Goal: Transaction & Acquisition: Obtain resource

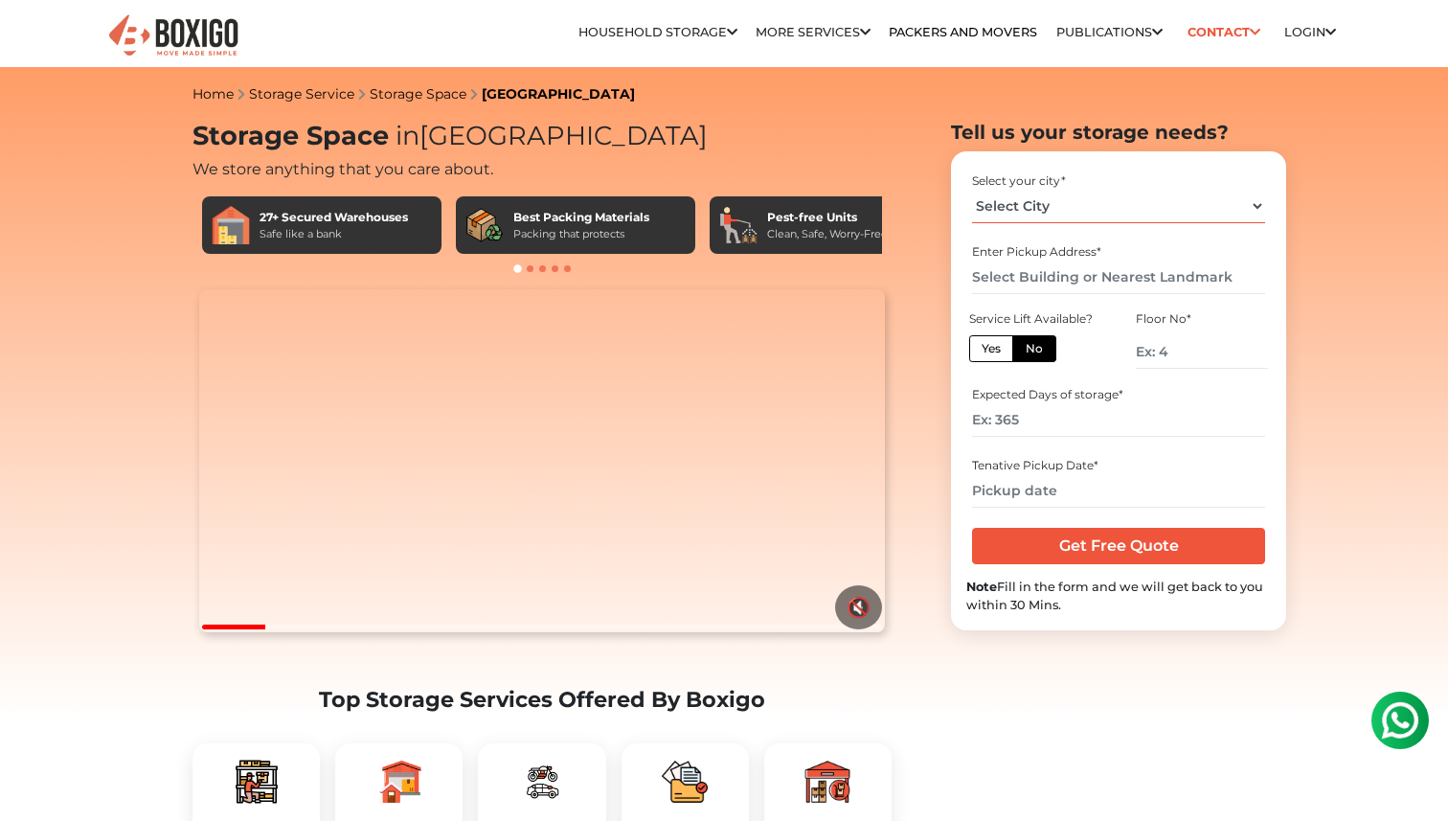
click at [1006, 208] on select "Select City [GEOGRAPHIC_DATA] [GEOGRAPHIC_DATA] [GEOGRAPHIC_DATA] [GEOGRAPHIC_D…" at bounding box center [1118, 207] width 292 height 34
select select "[GEOGRAPHIC_DATA]"
click at [972, 190] on select "Select City [GEOGRAPHIC_DATA] [GEOGRAPHIC_DATA] [GEOGRAPHIC_DATA] [GEOGRAPHIC_D…" at bounding box center [1118, 207] width 292 height 34
click at [1002, 282] on input "text" at bounding box center [1118, 278] width 292 height 34
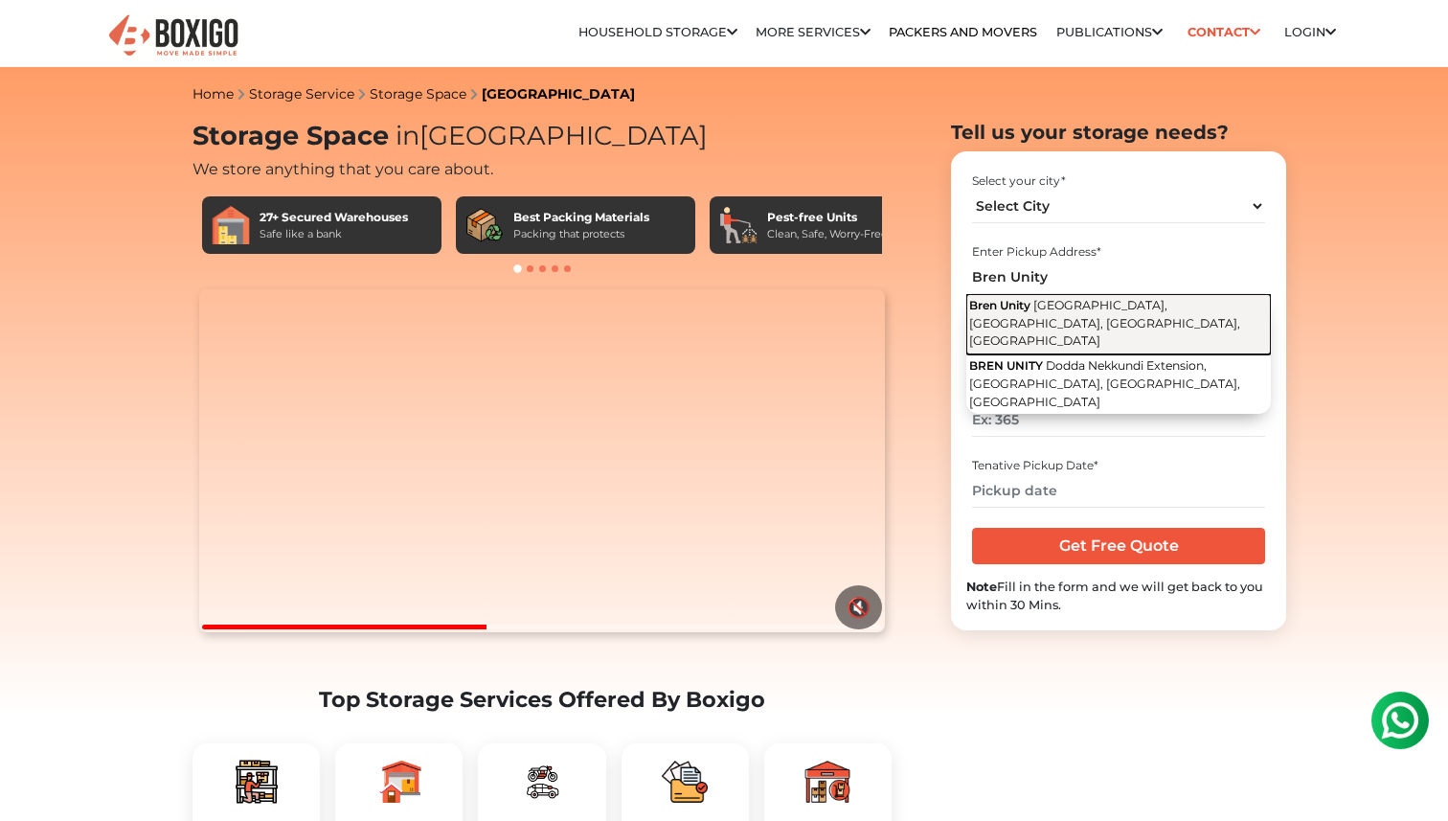
click at [1013, 328] on span "[GEOGRAPHIC_DATA], [GEOGRAPHIC_DATA], [GEOGRAPHIC_DATA], [GEOGRAPHIC_DATA]" at bounding box center [1104, 323] width 271 height 50
type input "Bren Unity, [GEOGRAPHIC_DATA], [GEOGRAPHIC_DATA], [GEOGRAPHIC_DATA], [GEOGRAPHI…"
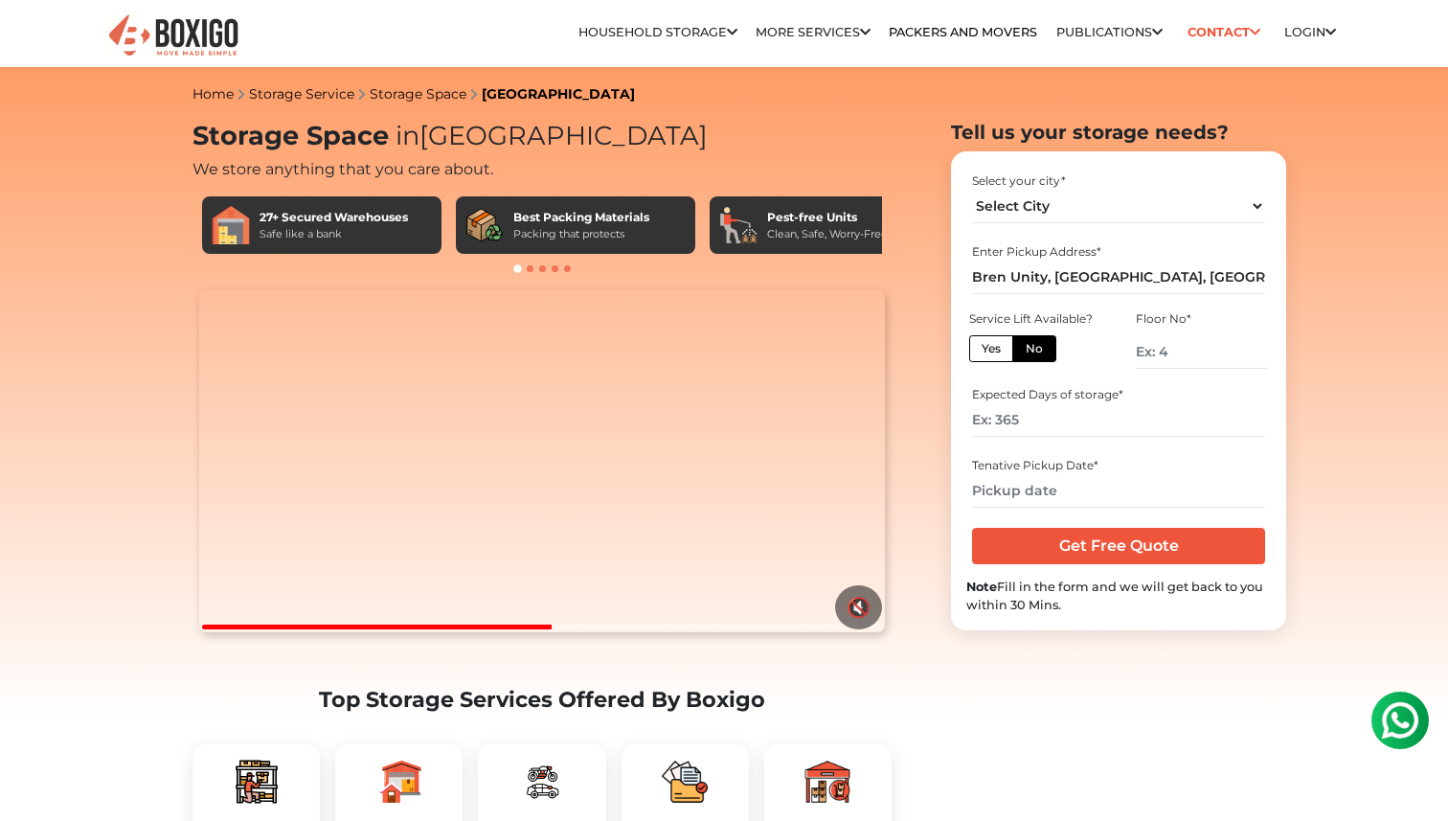
click at [994, 347] on label "Yes" at bounding box center [991, 348] width 44 height 27
click at [994, 347] on input "Yes" at bounding box center [988, 346] width 12 height 12
radio input "true"
click at [1043, 424] on input "number" at bounding box center [1118, 420] width 292 height 34
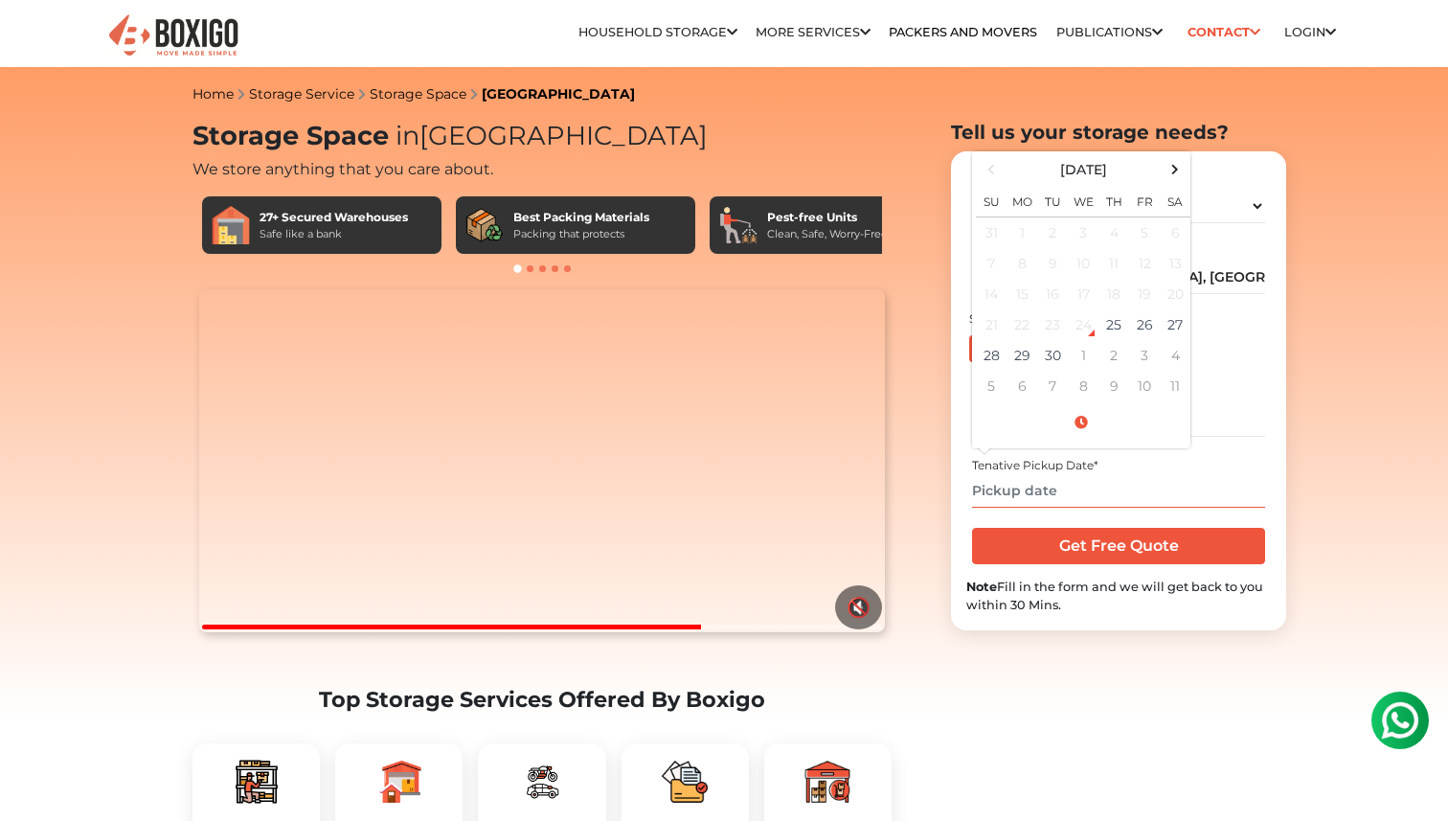
click at [1041, 480] on input "text" at bounding box center [1118, 491] width 292 height 34
click at [1170, 172] on span at bounding box center [1176, 169] width 26 height 26
click at [994, 363] on td "26" at bounding box center [991, 355] width 31 height 31
click at [1069, 489] on input "[DATE] 12:00 AM" at bounding box center [1118, 491] width 292 height 34
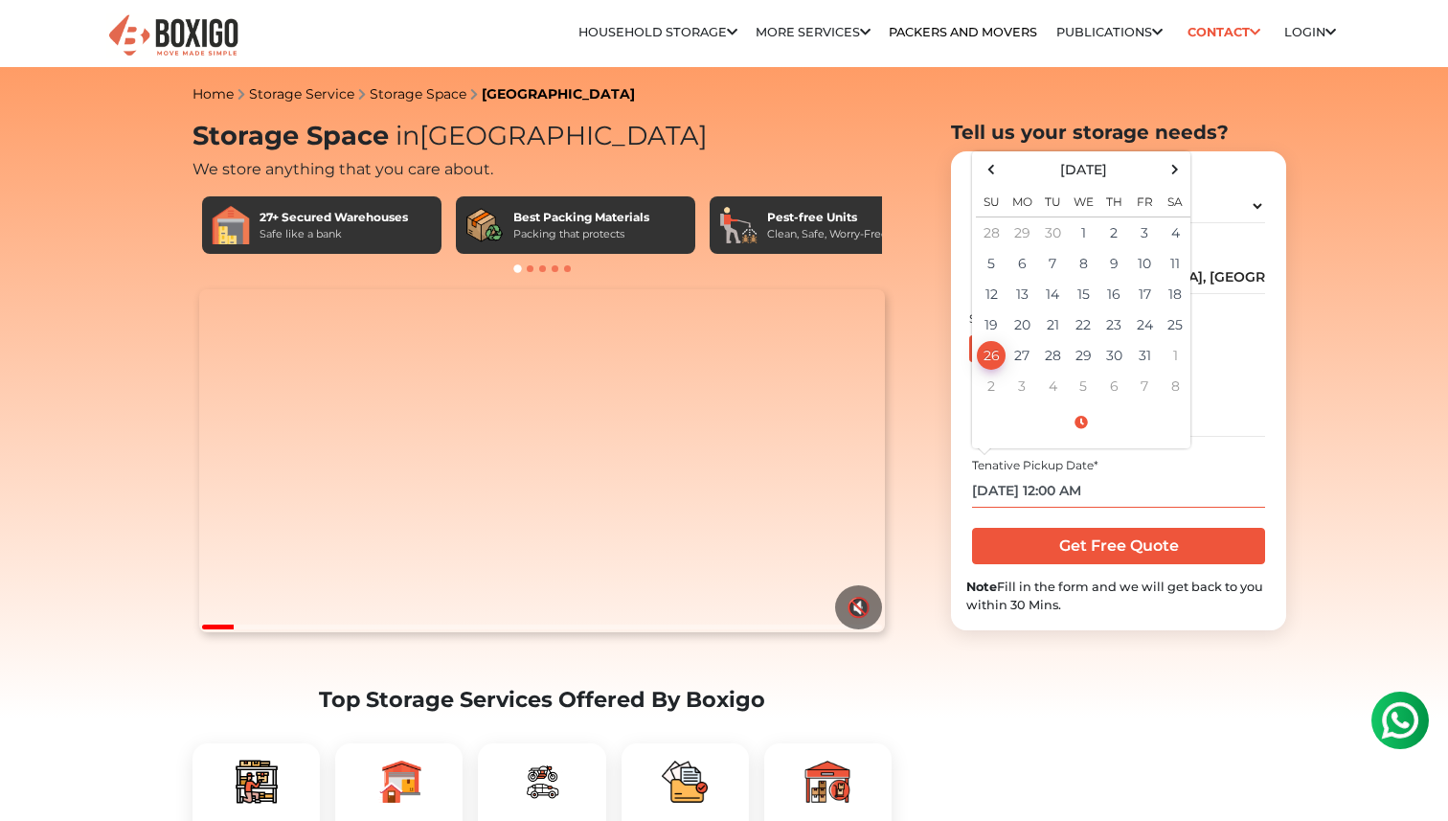
drag, startPoint x: 1061, startPoint y: 494, endPoint x: 1049, endPoint y: 493, distance: 12.5
click at [1049, 493] on input "[DATE] 12:00 AM" at bounding box center [1118, 491] width 292 height 34
click at [1095, 487] on input "[DATE] 1:00 AM" at bounding box center [1118, 491] width 292 height 34
type input "[DATE] 1:00 PM"
click at [1118, 581] on div "Note Fill in the form and we will get back to you within 30 Mins." at bounding box center [1118, 596] width 305 height 36
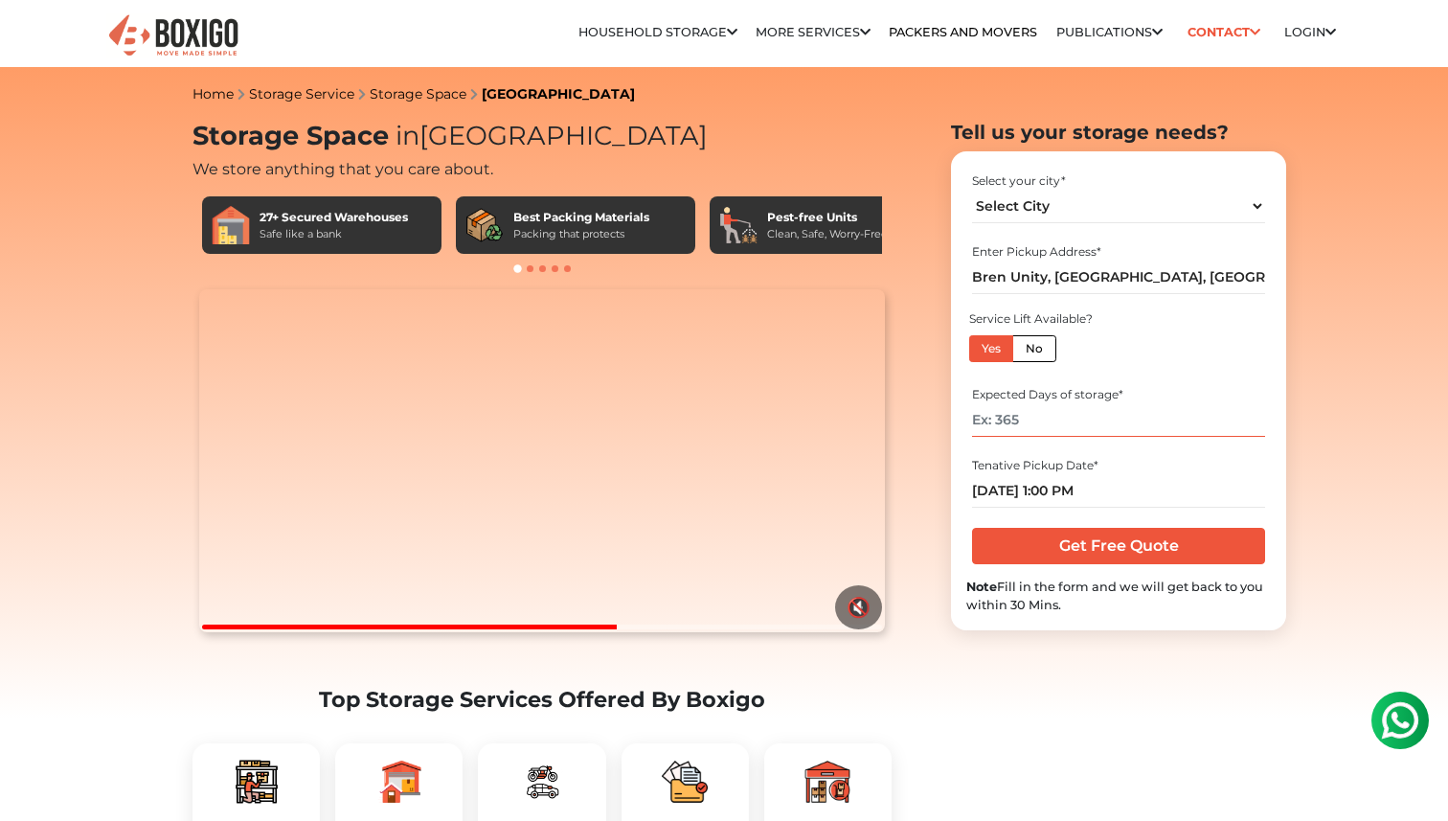
click at [1050, 415] on input "number" at bounding box center [1118, 420] width 292 height 34
click at [1044, 424] on input "number" at bounding box center [1118, 420] width 292 height 34
click at [1036, 547] on input "Get Free Quote" at bounding box center [1118, 546] width 292 height 36
type input "365"
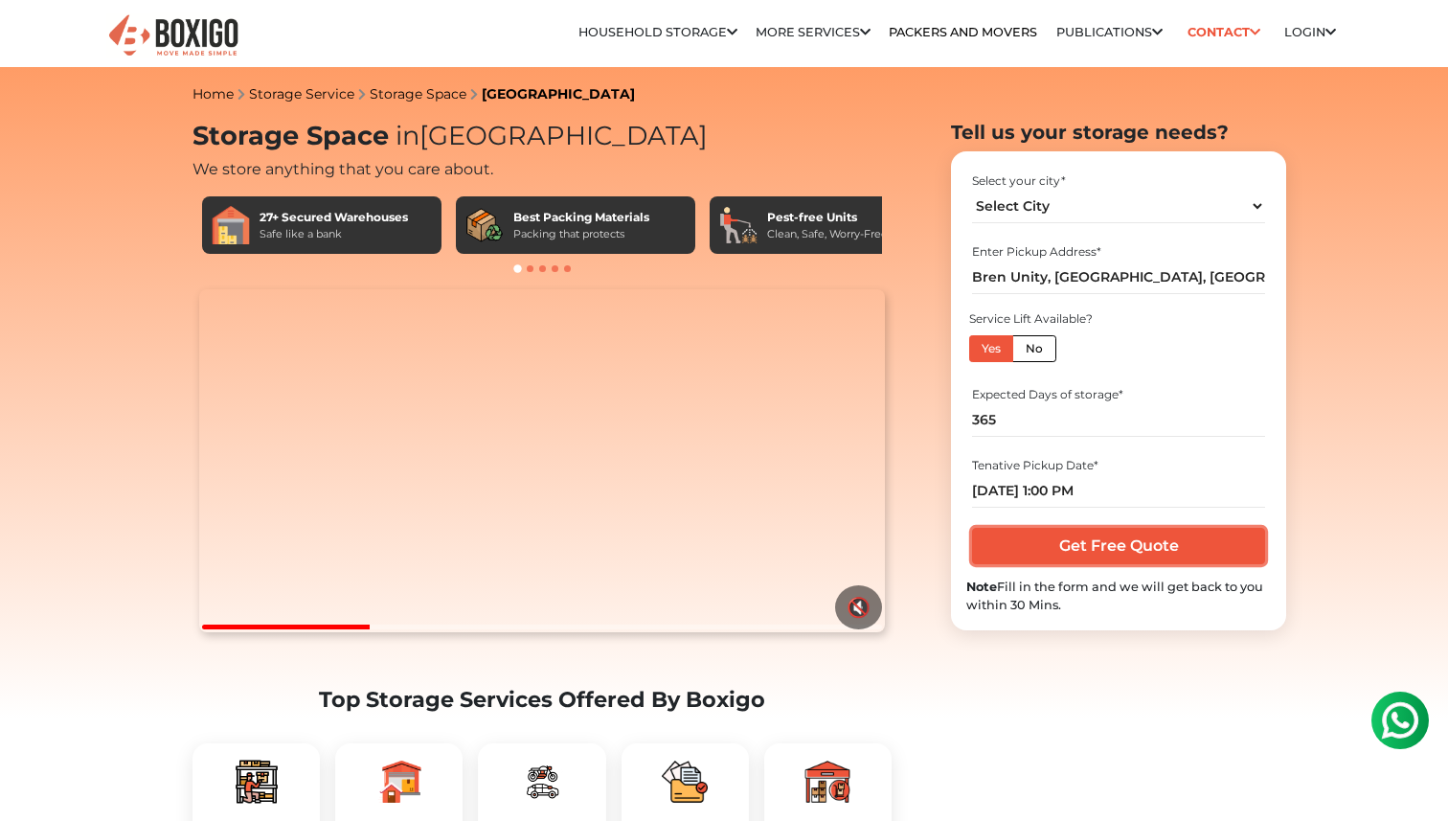
click at [1073, 537] on input "Get Free Quote" at bounding box center [1118, 546] width 292 height 36
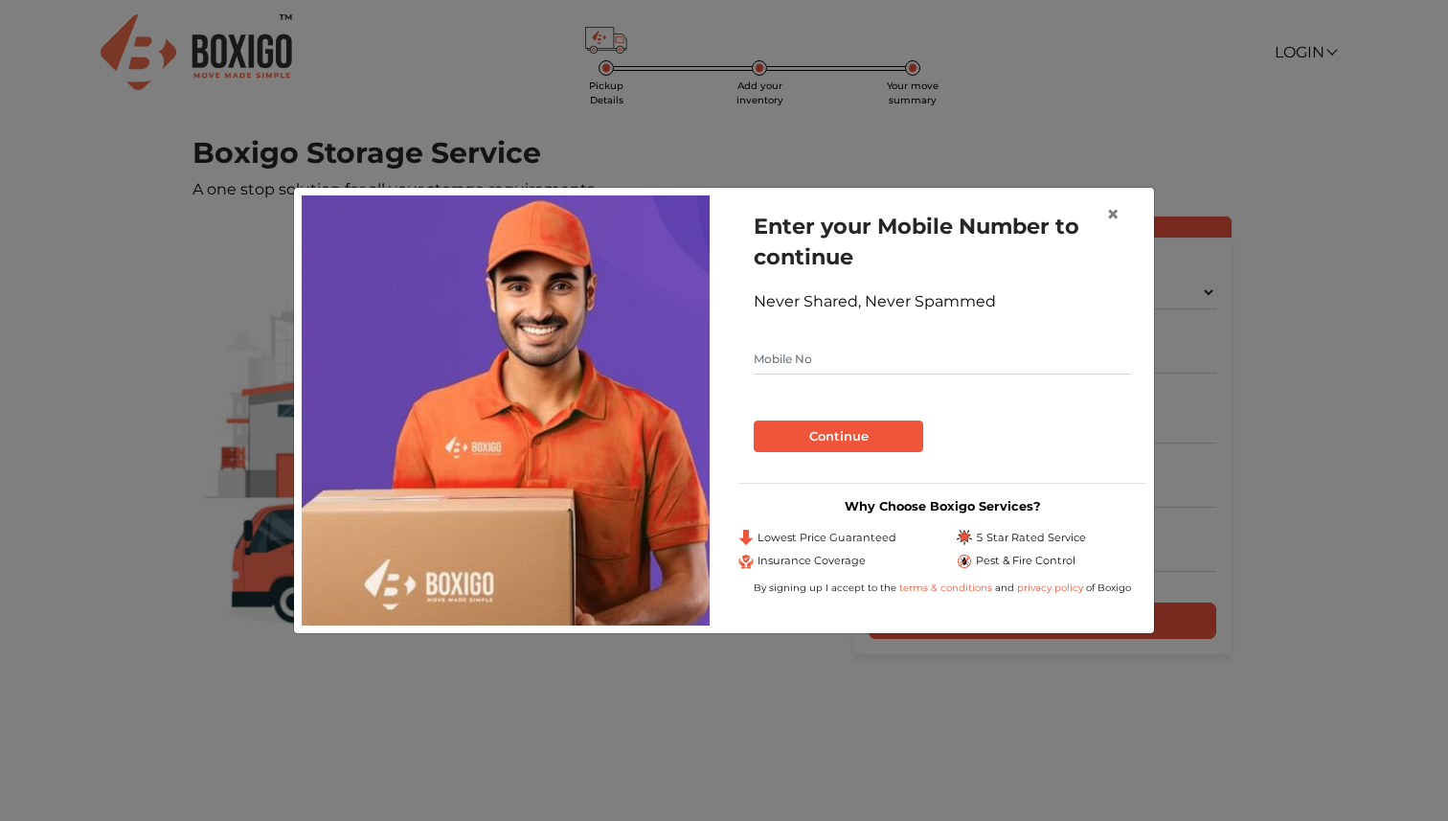
click at [955, 347] on input "text" at bounding box center [942, 359] width 377 height 31
type input "9867825394"
click at [872, 437] on button "Continue" at bounding box center [839, 436] width 170 height 33
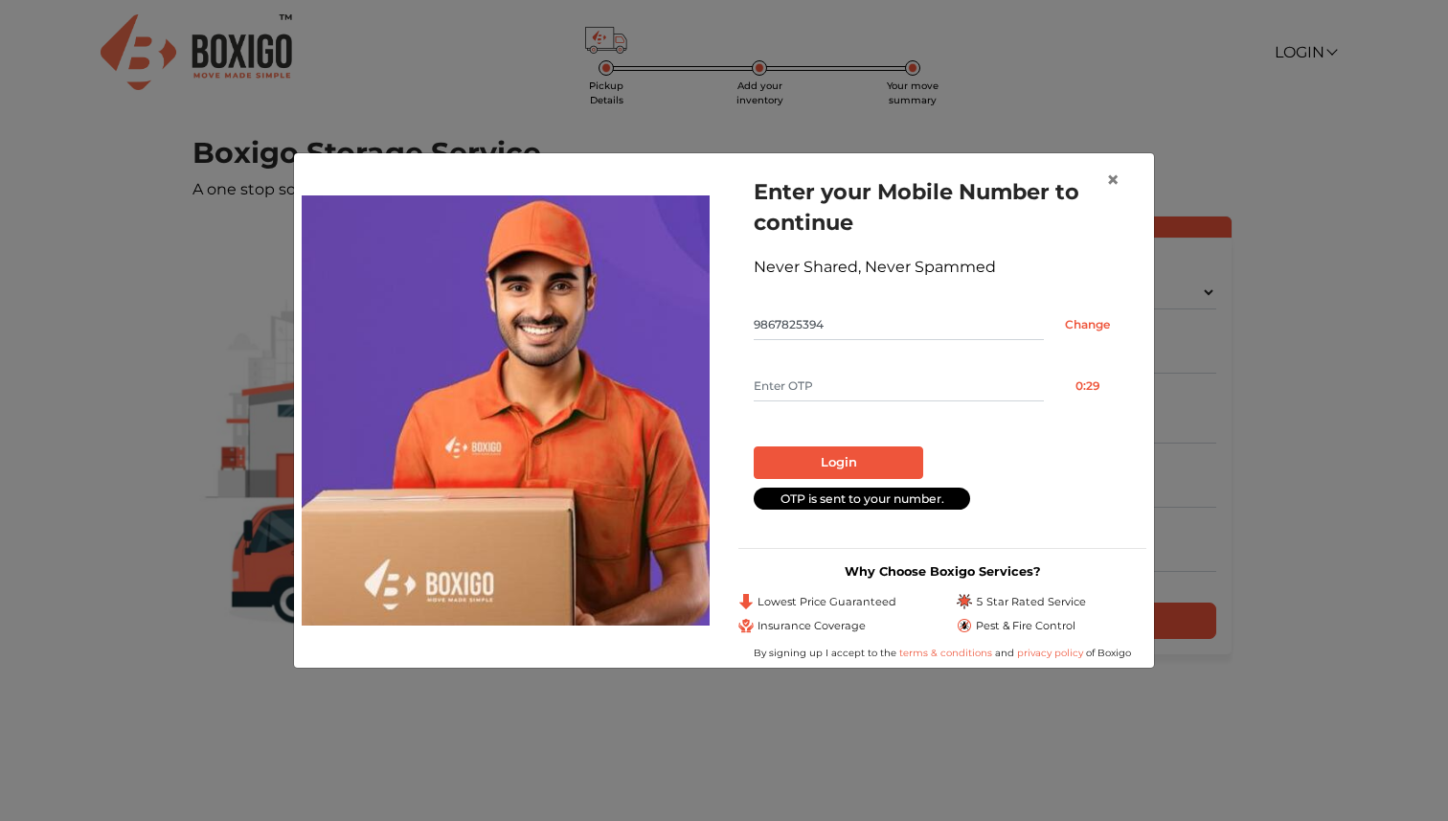
click at [846, 385] on input "text" at bounding box center [899, 386] width 290 height 31
type input "3148"
click at [876, 467] on button "Login" at bounding box center [839, 462] width 170 height 33
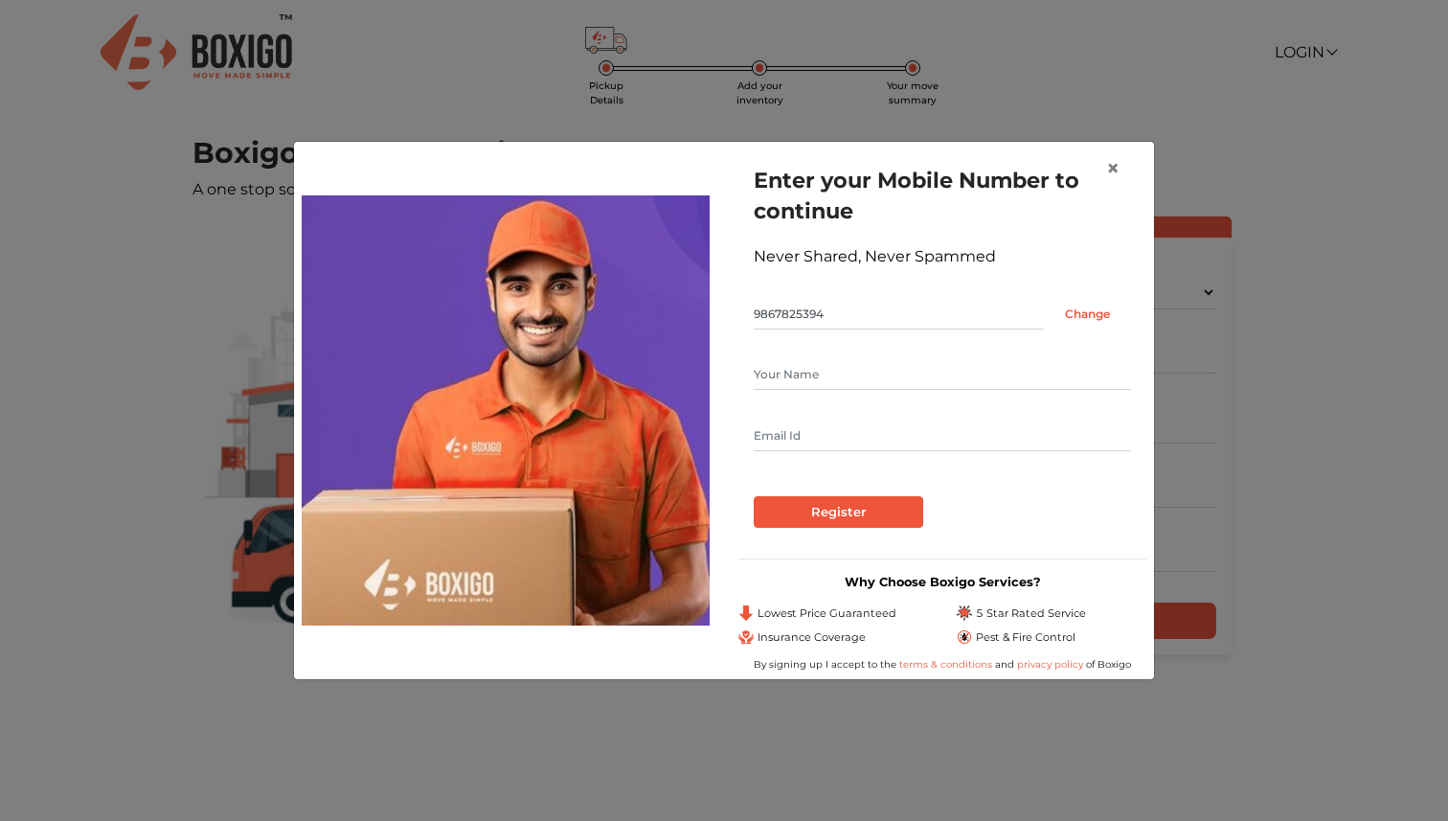
click at [875, 393] on div at bounding box center [942, 405] width 377 height 92
click at [884, 377] on input "text" at bounding box center [942, 374] width 377 height 31
type input "Shiba Khanjir"
click at [854, 440] on input "text" at bounding box center [942, 435] width 377 height 31
type input "khanjir28@gmail.com"
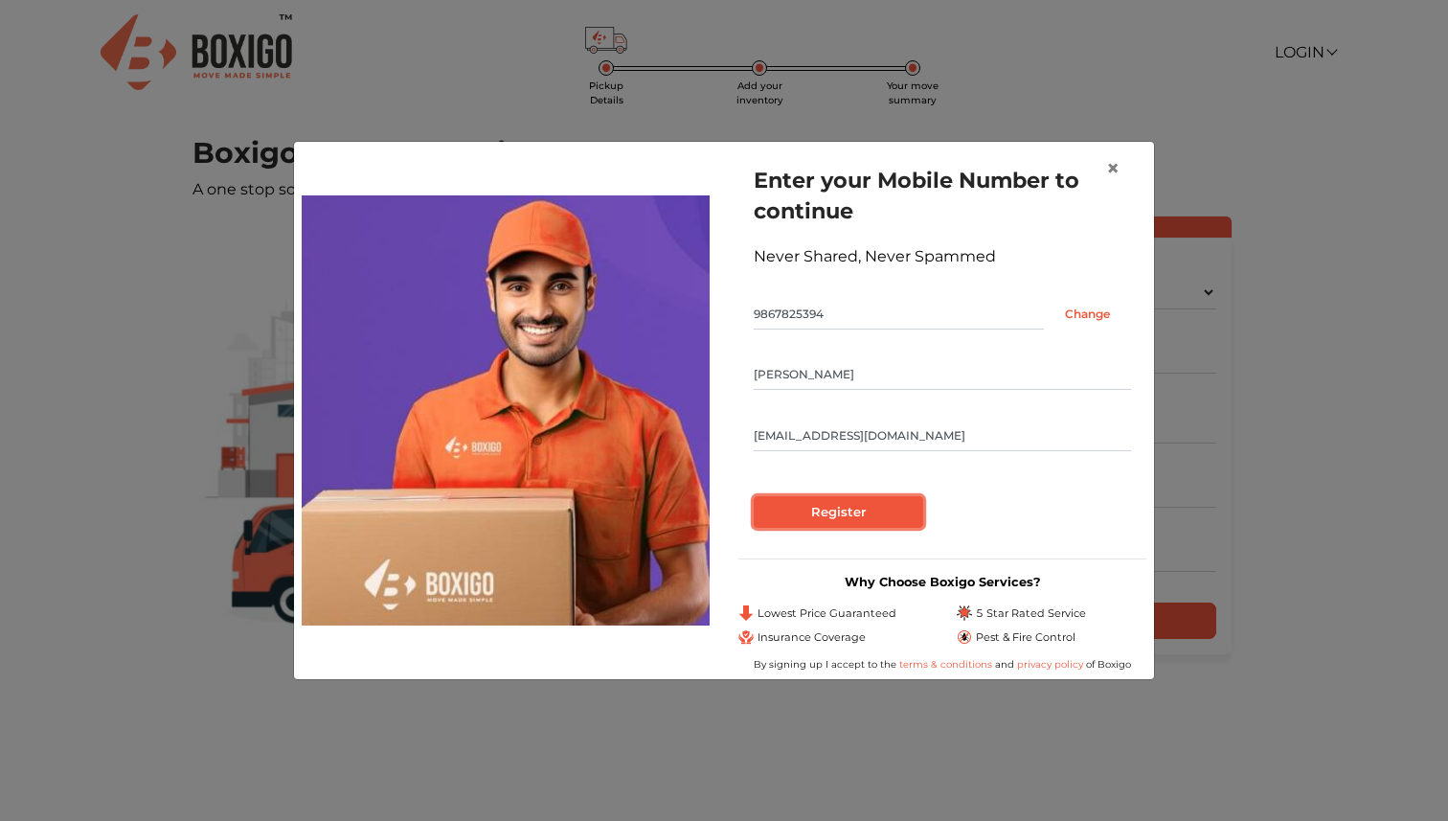
click at [834, 515] on input "Register" at bounding box center [839, 512] width 170 height 33
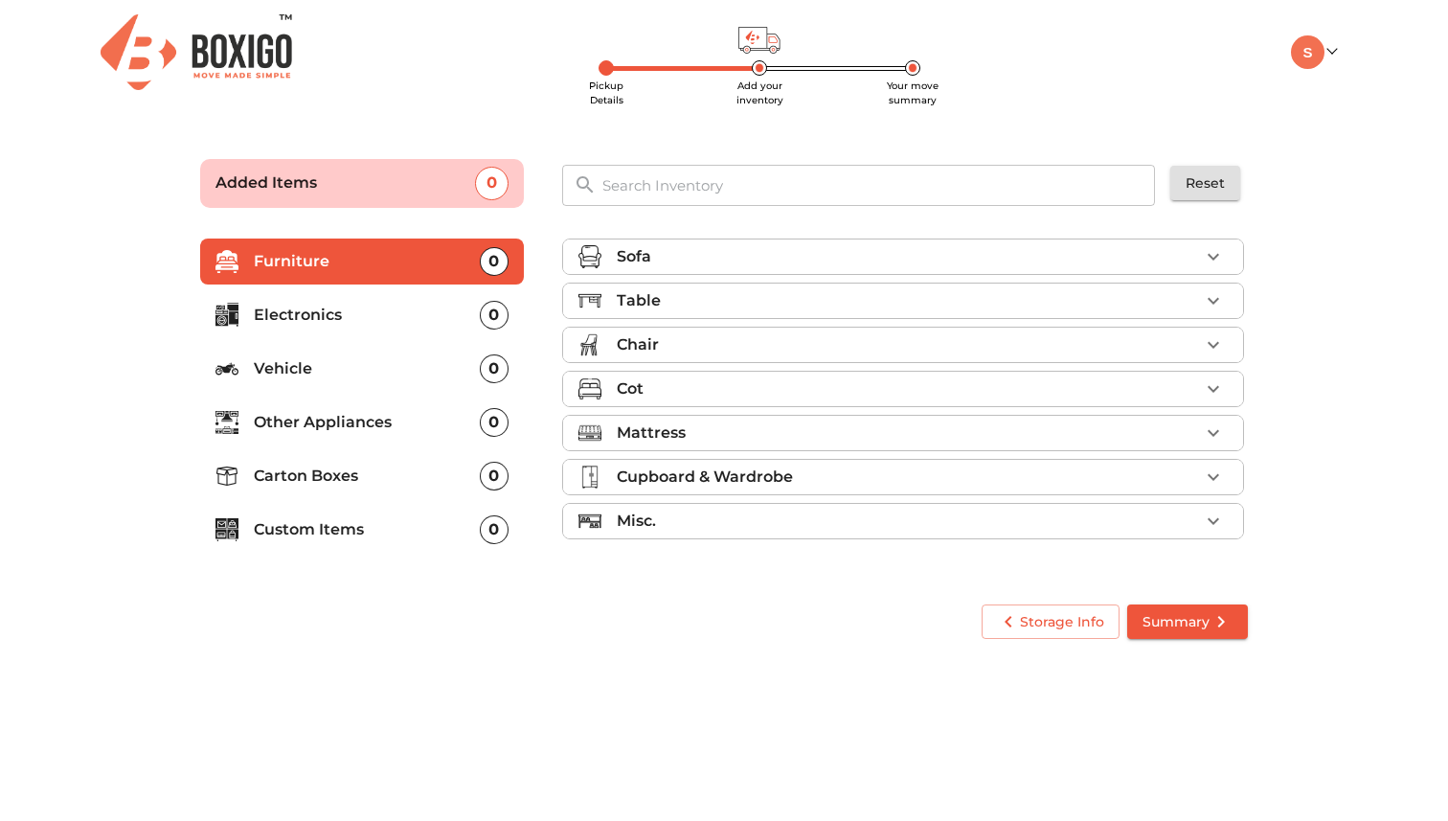
click at [1003, 263] on div "Sofa" at bounding box center [908, 256] width 582 height 23
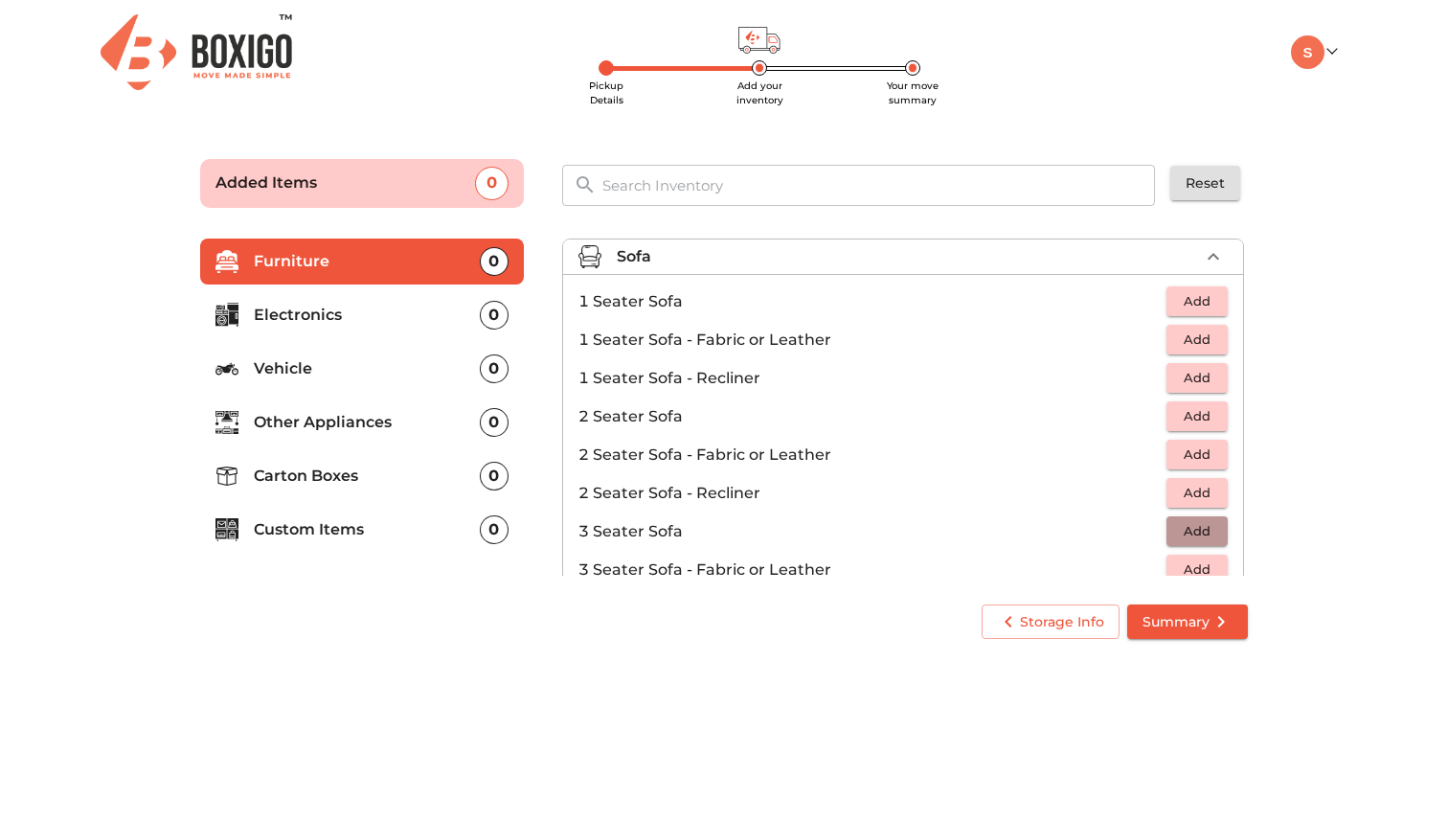
click at [1204, 537] on span "Add" at bounding box center [1197, 531] width 42 height 22
click at [1195, 306] on span "Add" at bounding box center [1197, 301] width 42 height 22
click at [1215, 302] on icon "button" at bounding box center [1213, 301] width 23 height 23
click at [417, 312] on p "Electronics" at bounding box center [367, 315] width 226 height 23
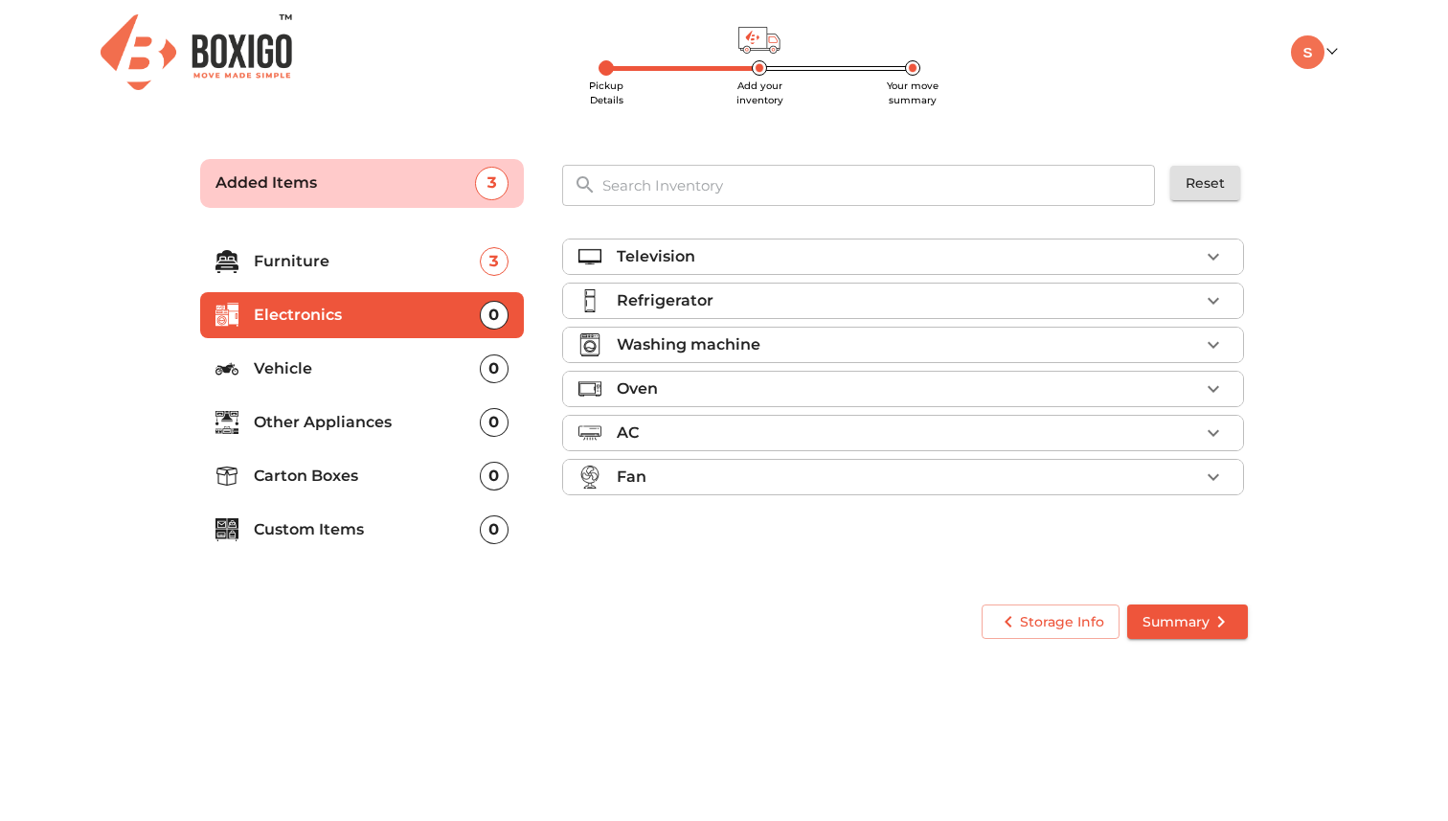
click at [965, 267] on div "Television" at bounding box center [908, 256] width 582 height 23
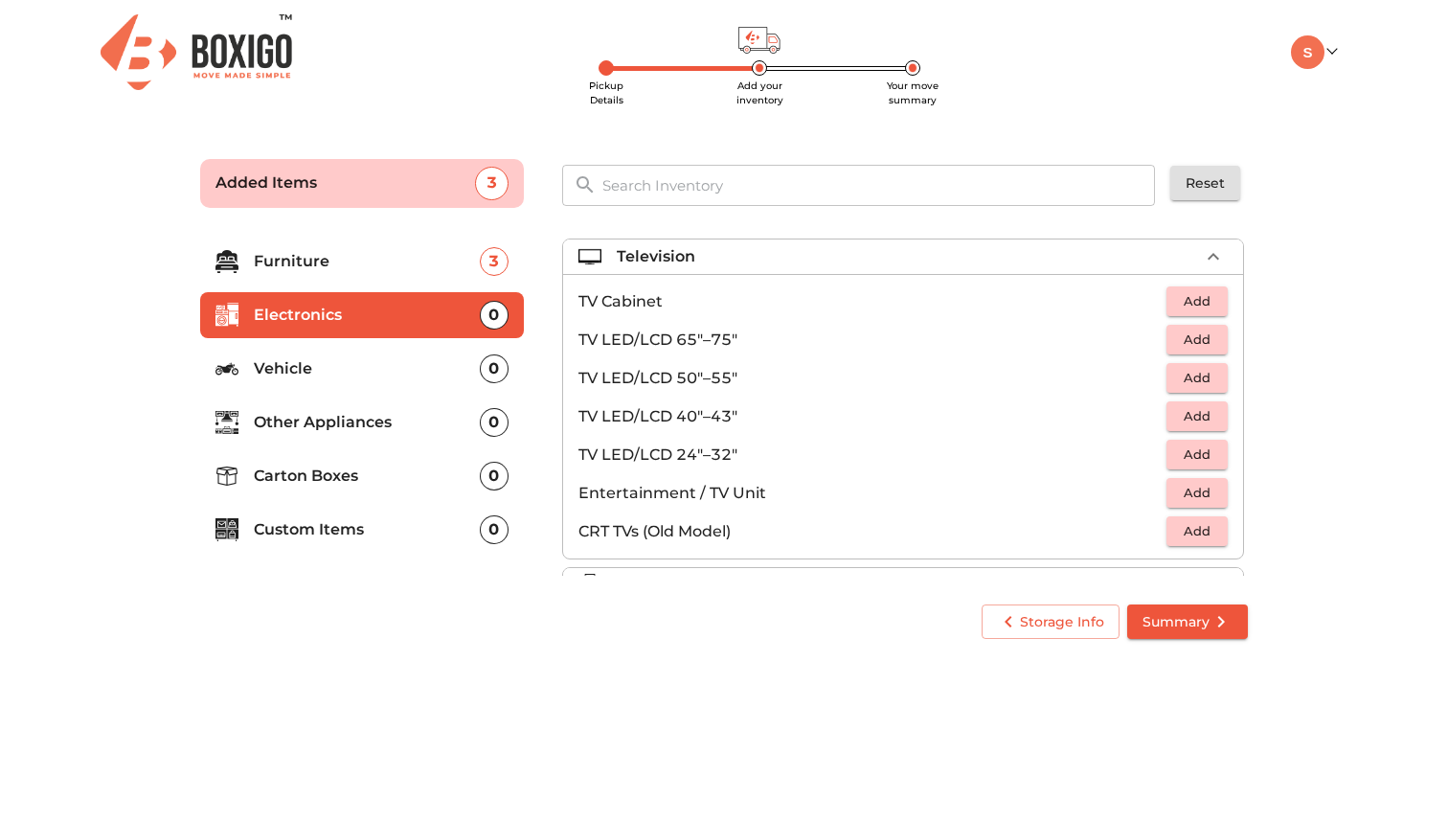
click at [1197, 341] on span "Add" at bounding box center [1197, 339] width 42 height 22
click at [1204, 267] on icon "button" at bounding box center [1213, 256] width 23 height 23
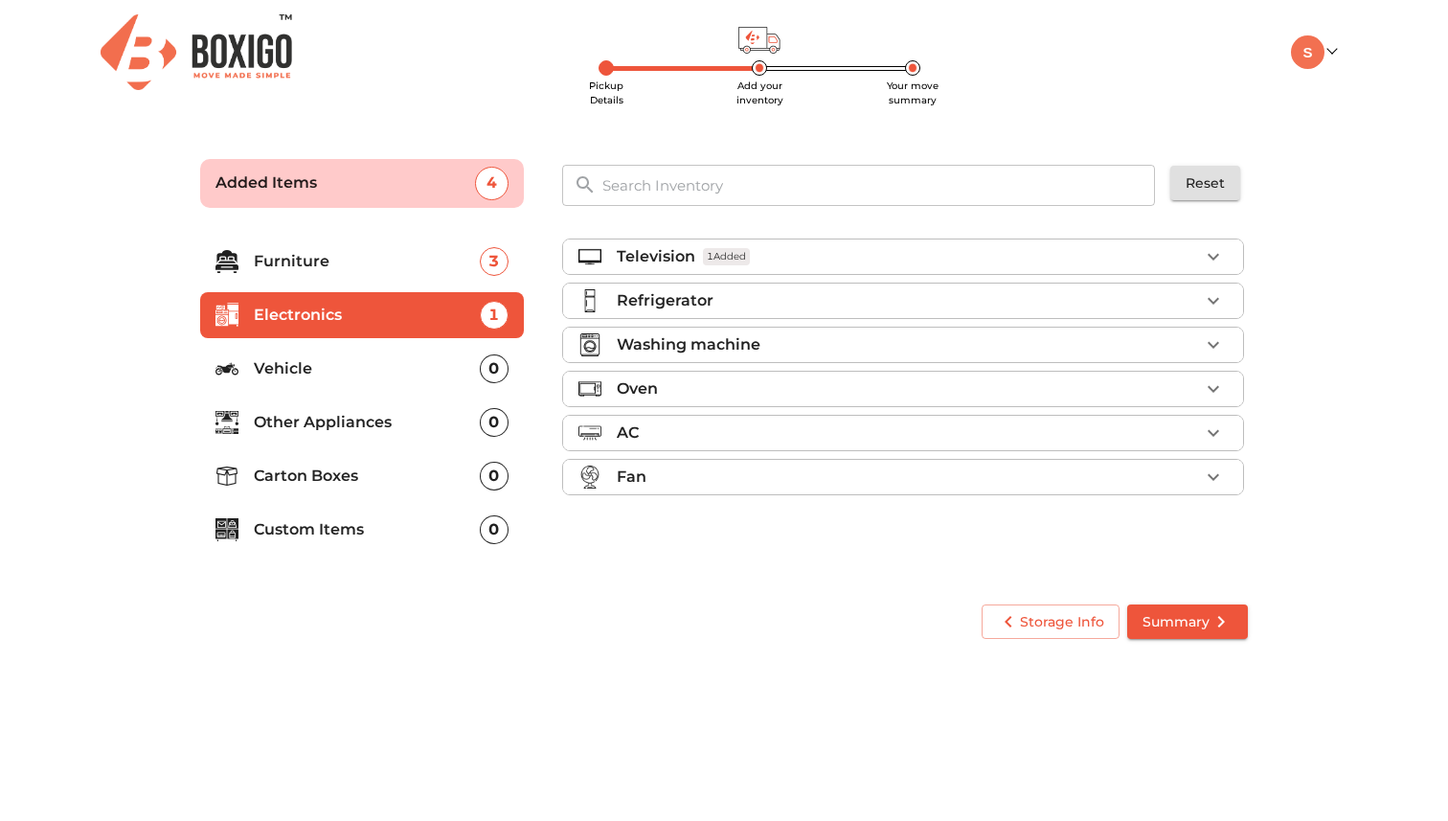
click at [1210, 258] on icon "button" at bounding box center [1213, 256] width 23 height 23
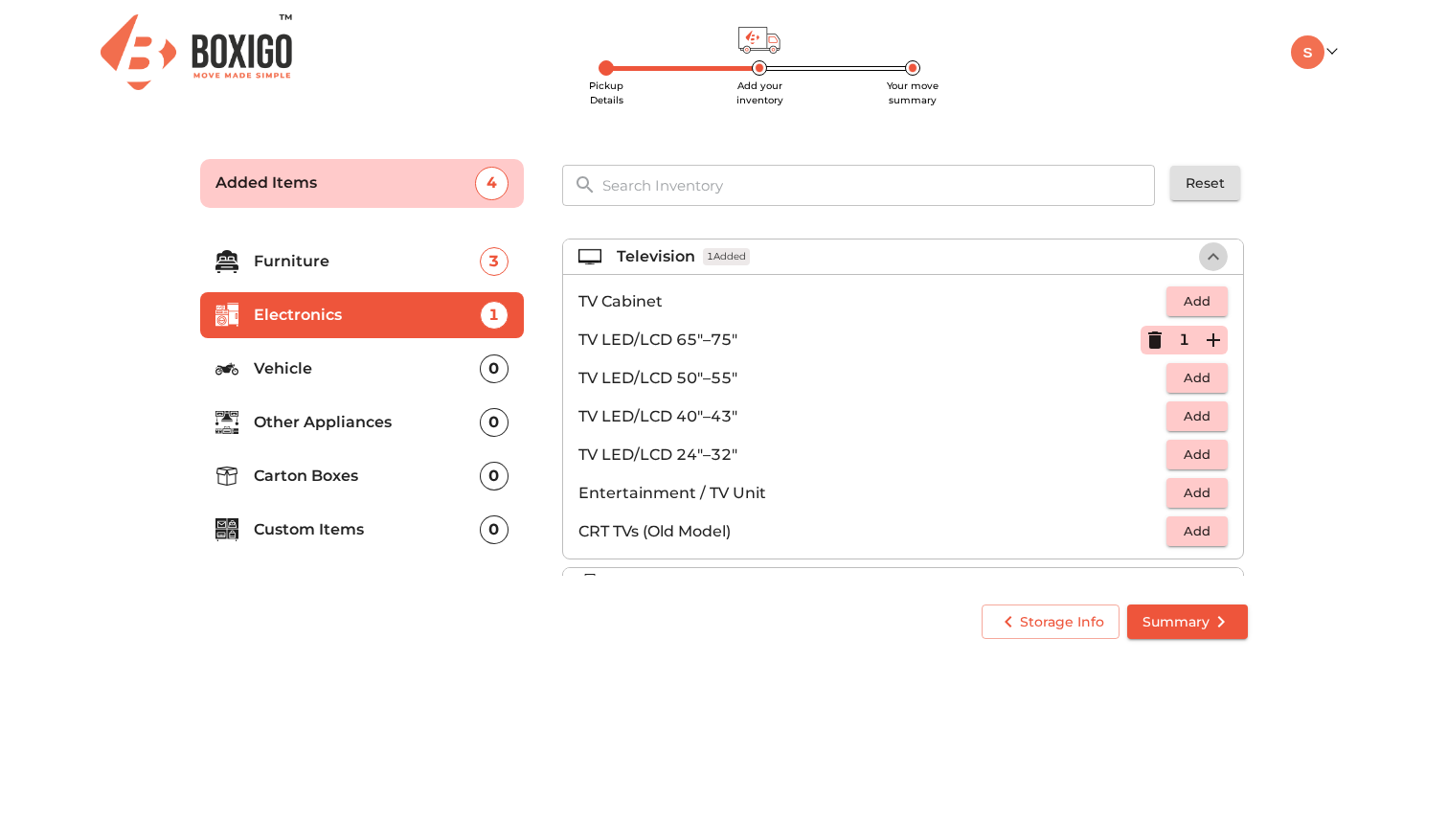
click at [1210, 258] on icon "button" at bounding box center [1213, 256] width 11 height 7
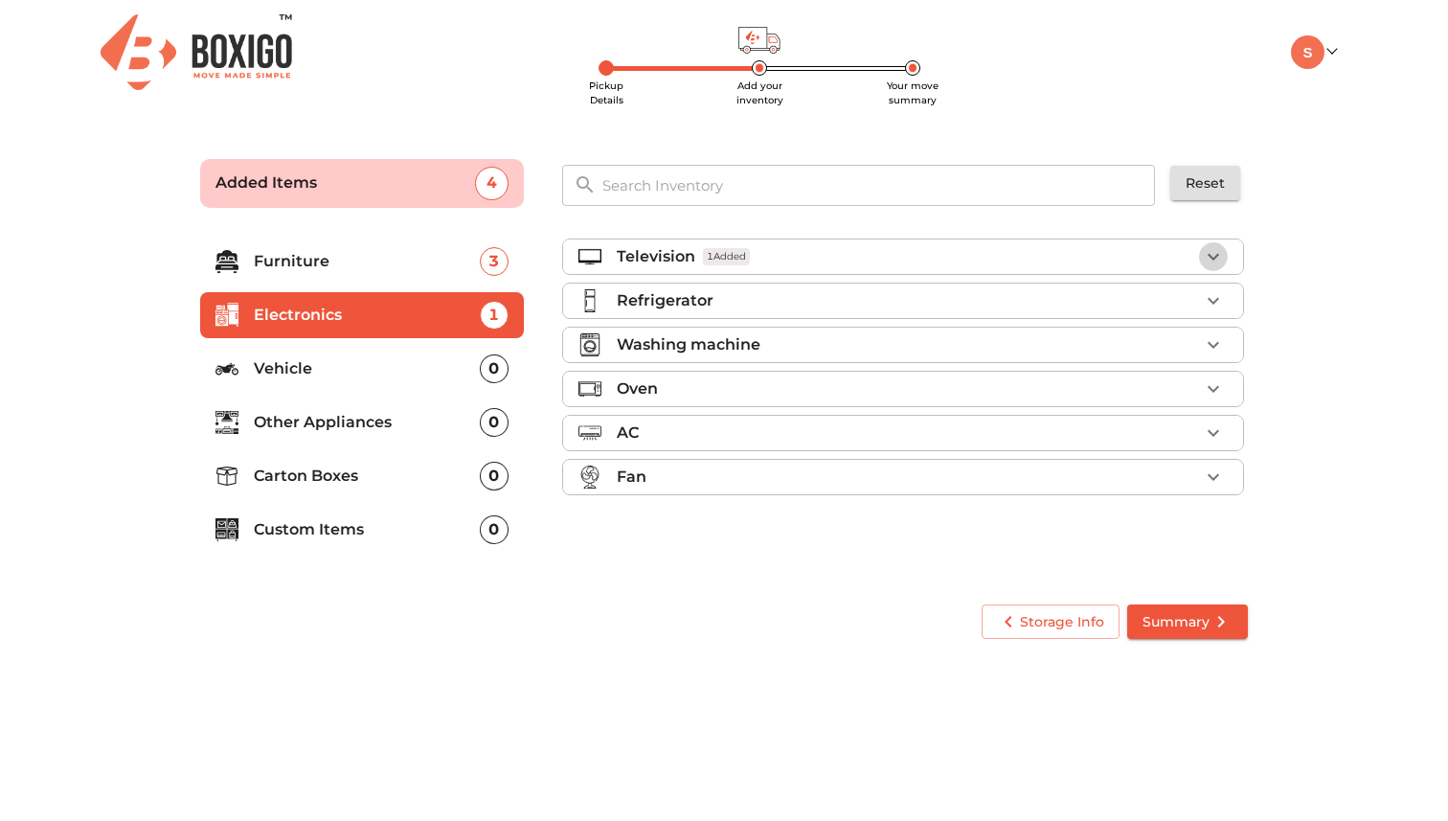
click at [1207, 259] on icon "button" at bounding box center [1213, 256] width 23 height 23
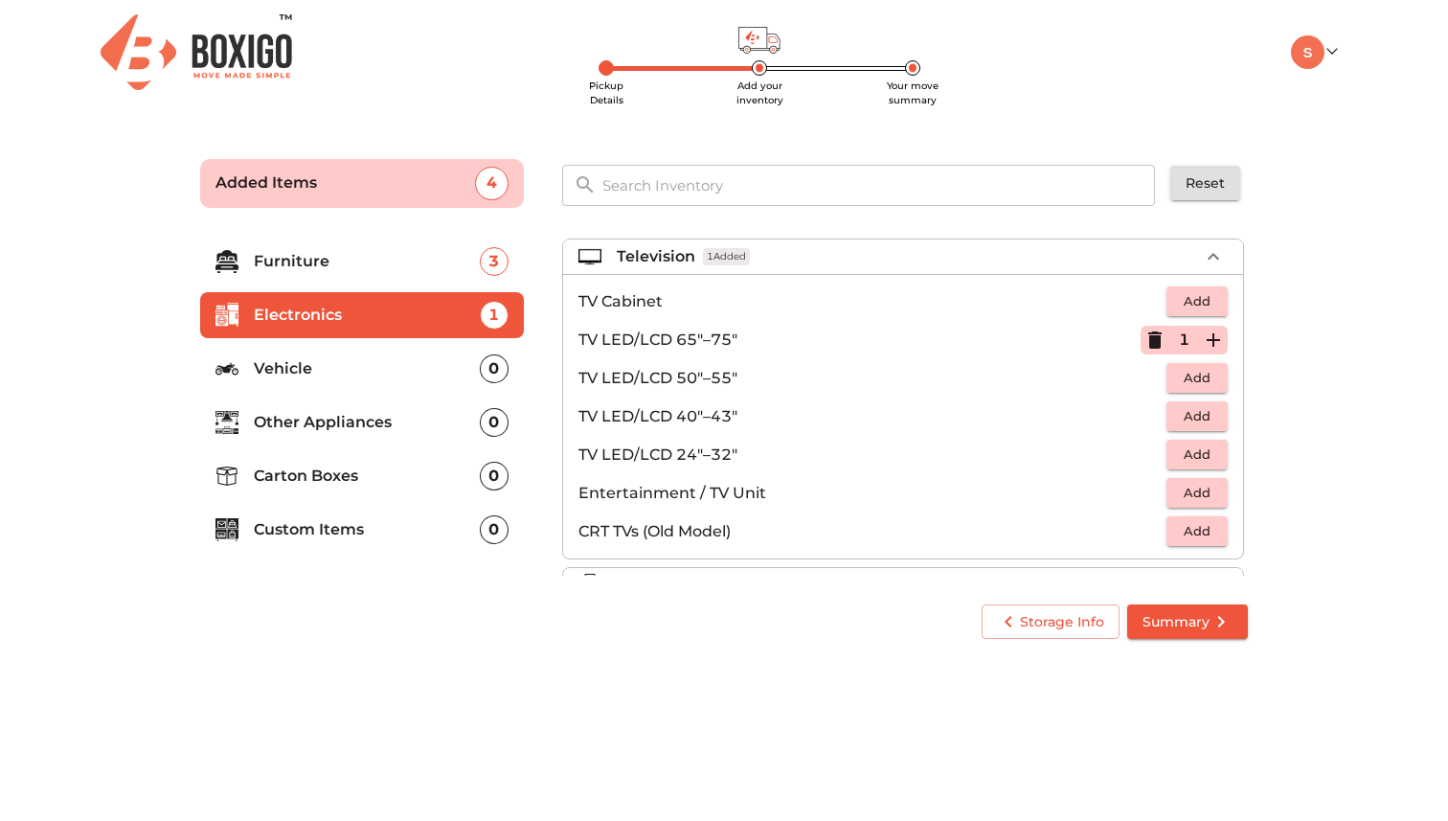
click at [1182, 499] on span "Add" at bounding box center [1197, 493] width 42 height 22
click at [1216, 255] on icon "button" at bounding box center [1213, 256] width 23 height 23
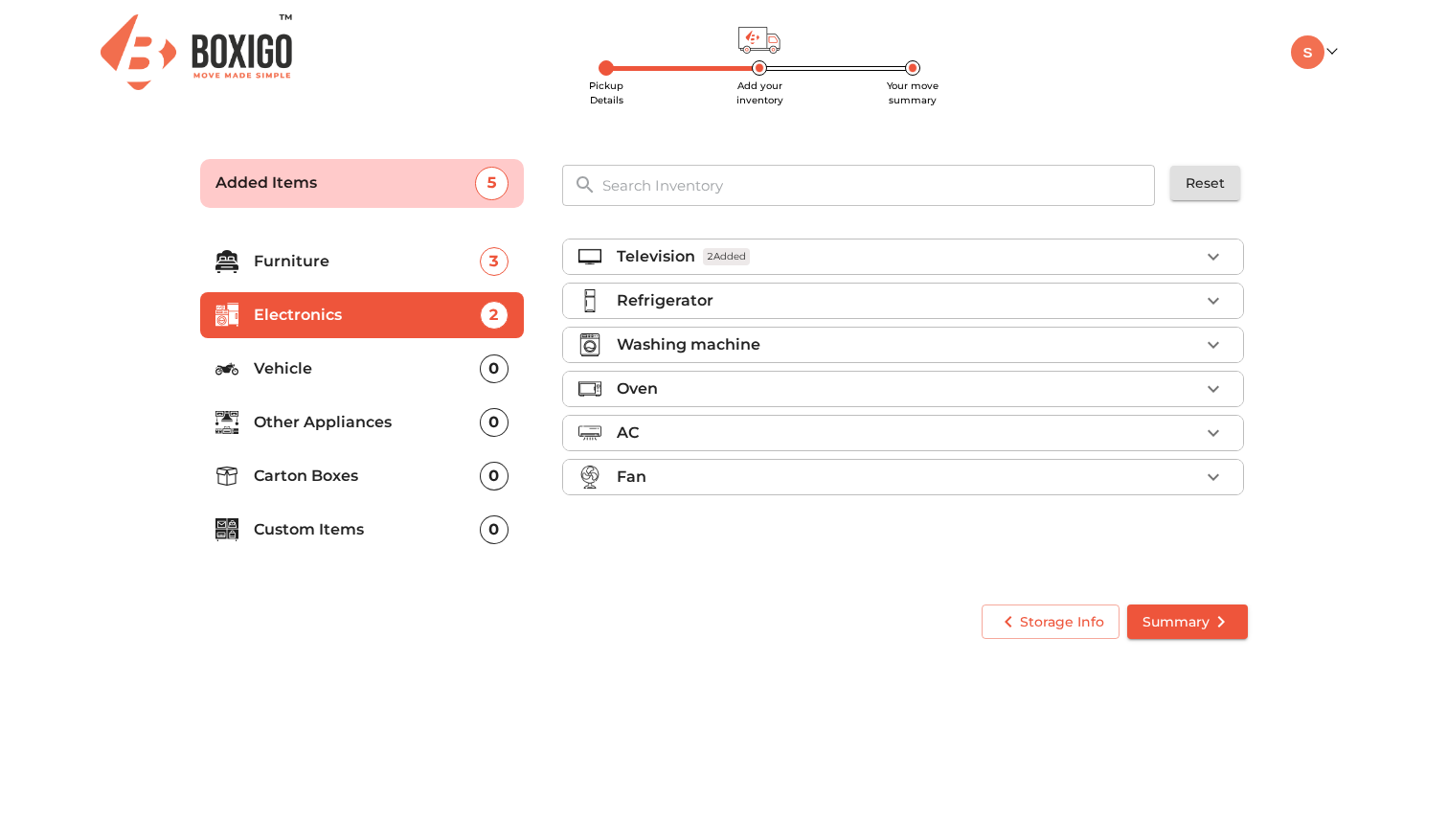
click at [1194, 283] on li "Refrigerator" at bounding box center [903, 300] width 680 height 34
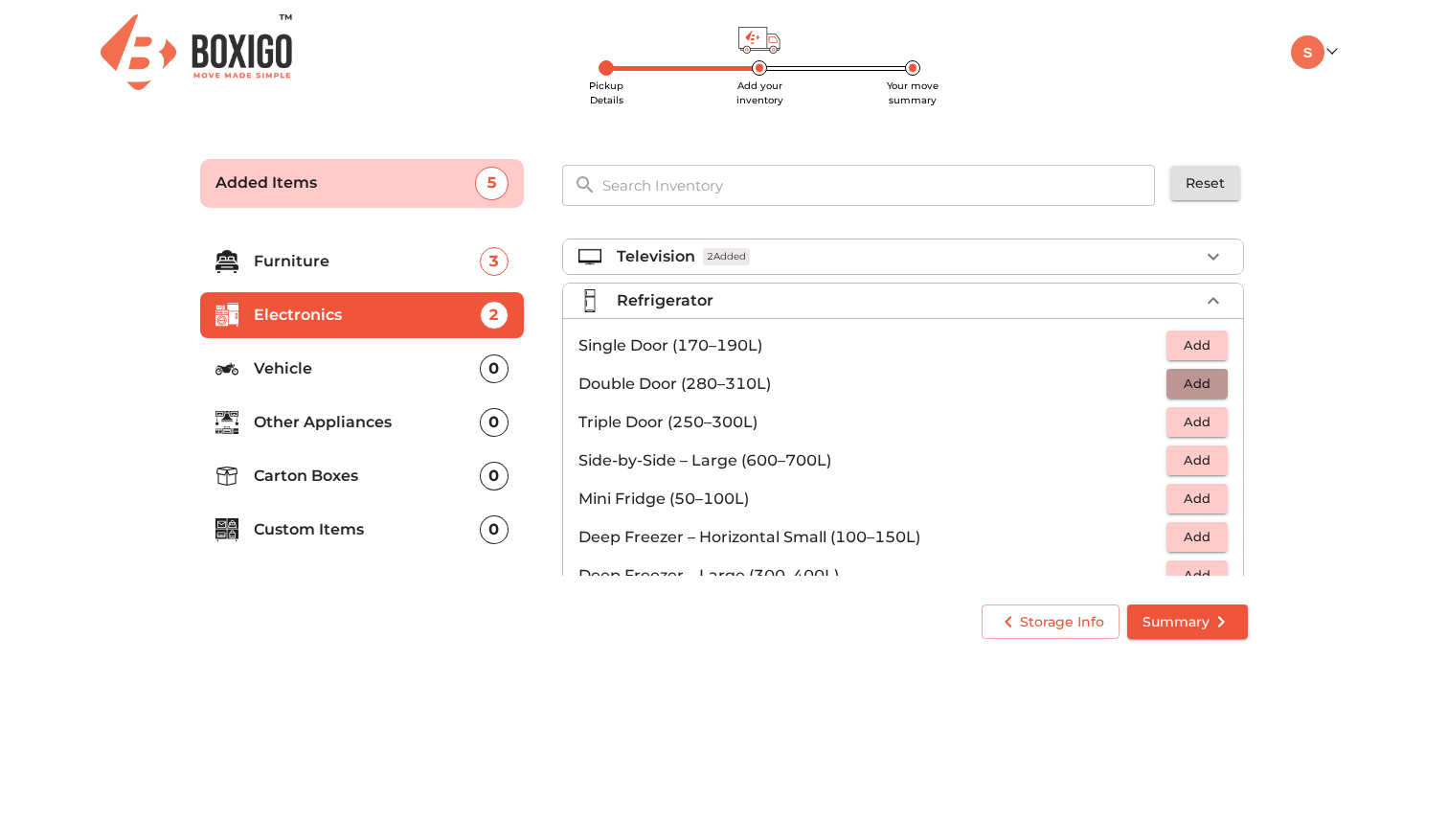
click at [1175, 381] on button "Add" at bounding box center [1197, 384] width 61 height 30
click at [1219, 300] on icon "button" at bounding box center [1213, 300] width 23 height 23
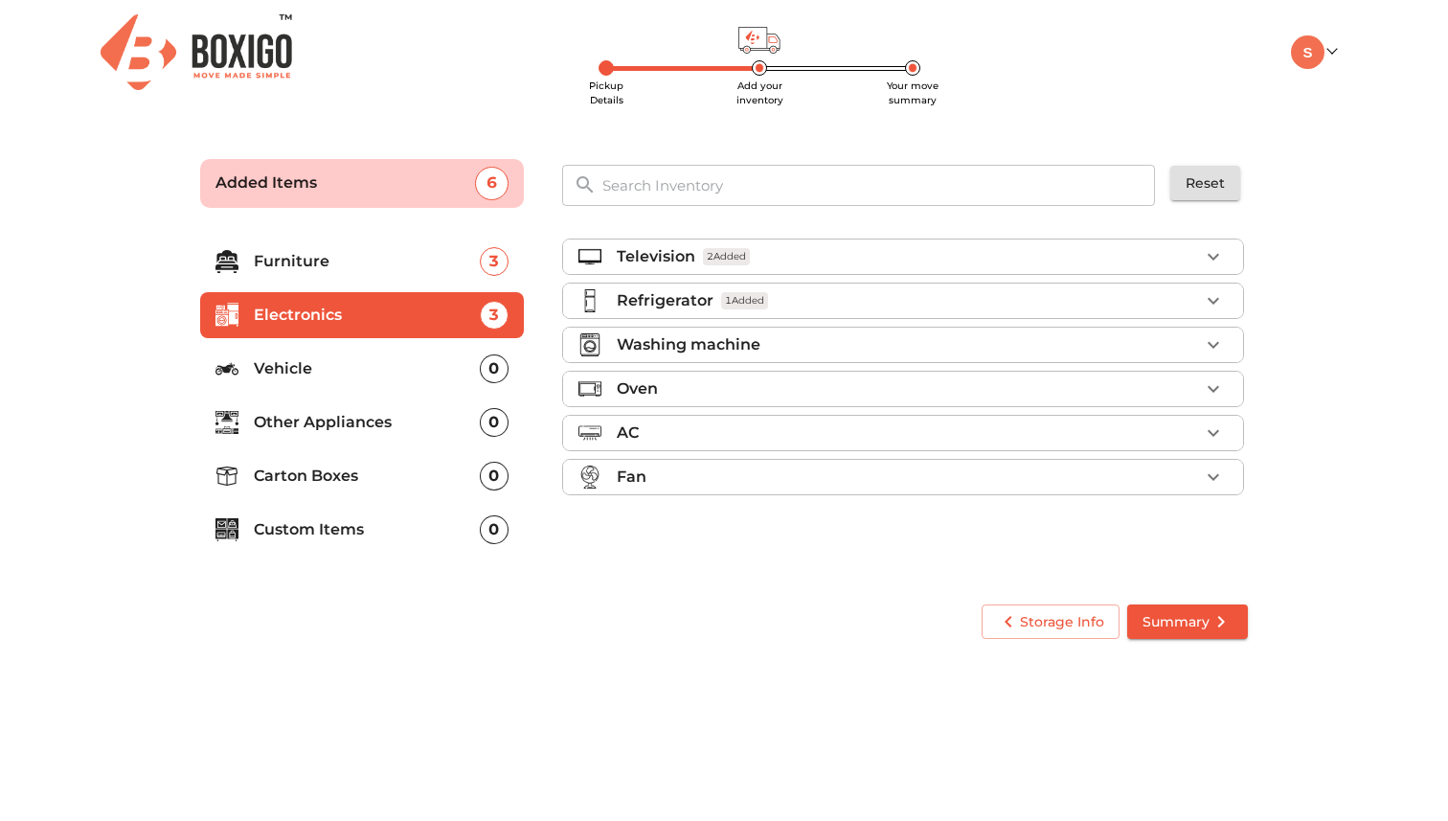
click at [1213, 341] on icon "button" at bounding box center [1213, 344] width 23 height 23
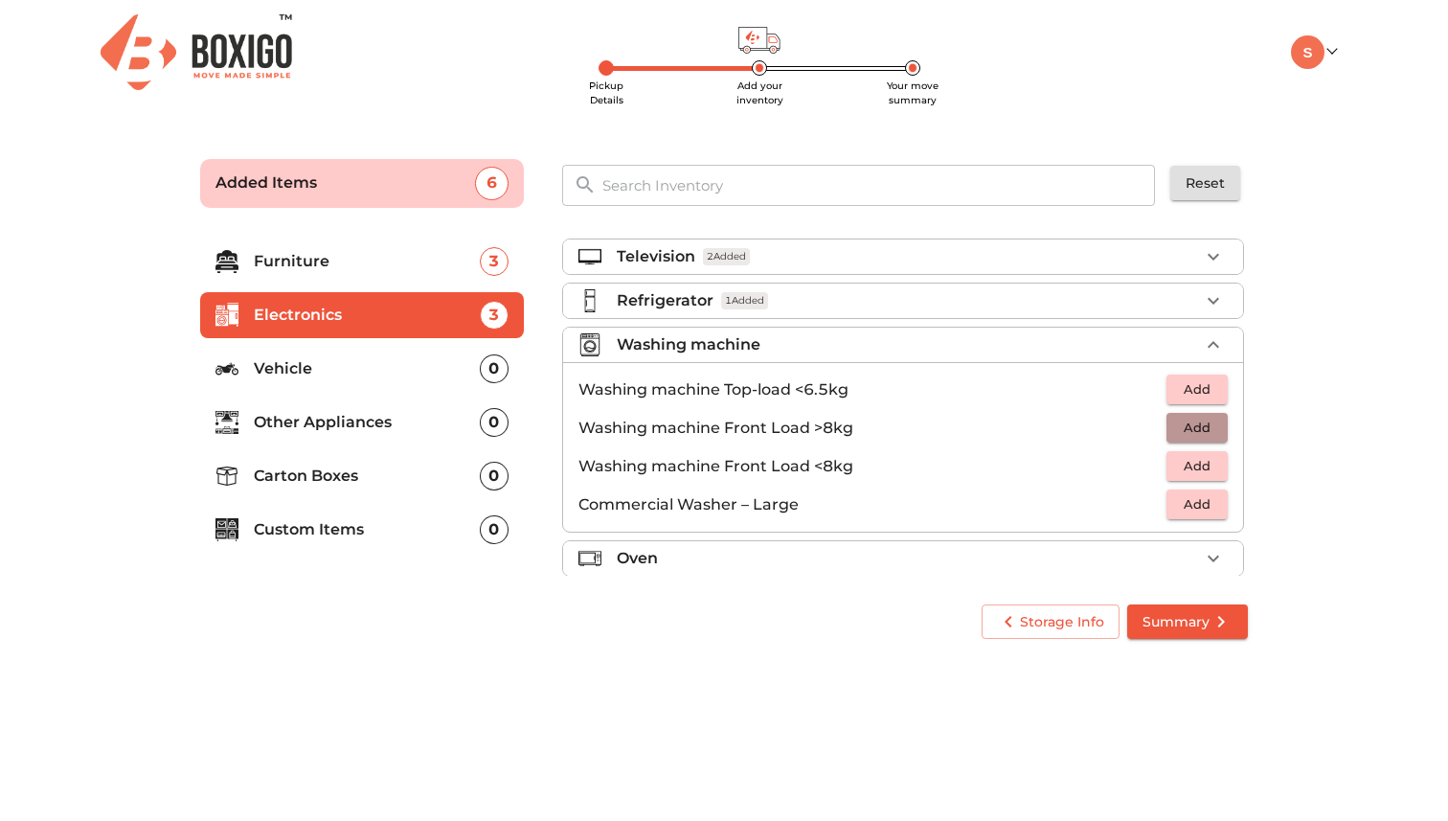
click at [1192, 430] on span "Add" at bounding box center [1197, 428] width 42 height 22
click at [1216, 349] on icon "button" at bounding box center [1213, 344] width 23 height 23
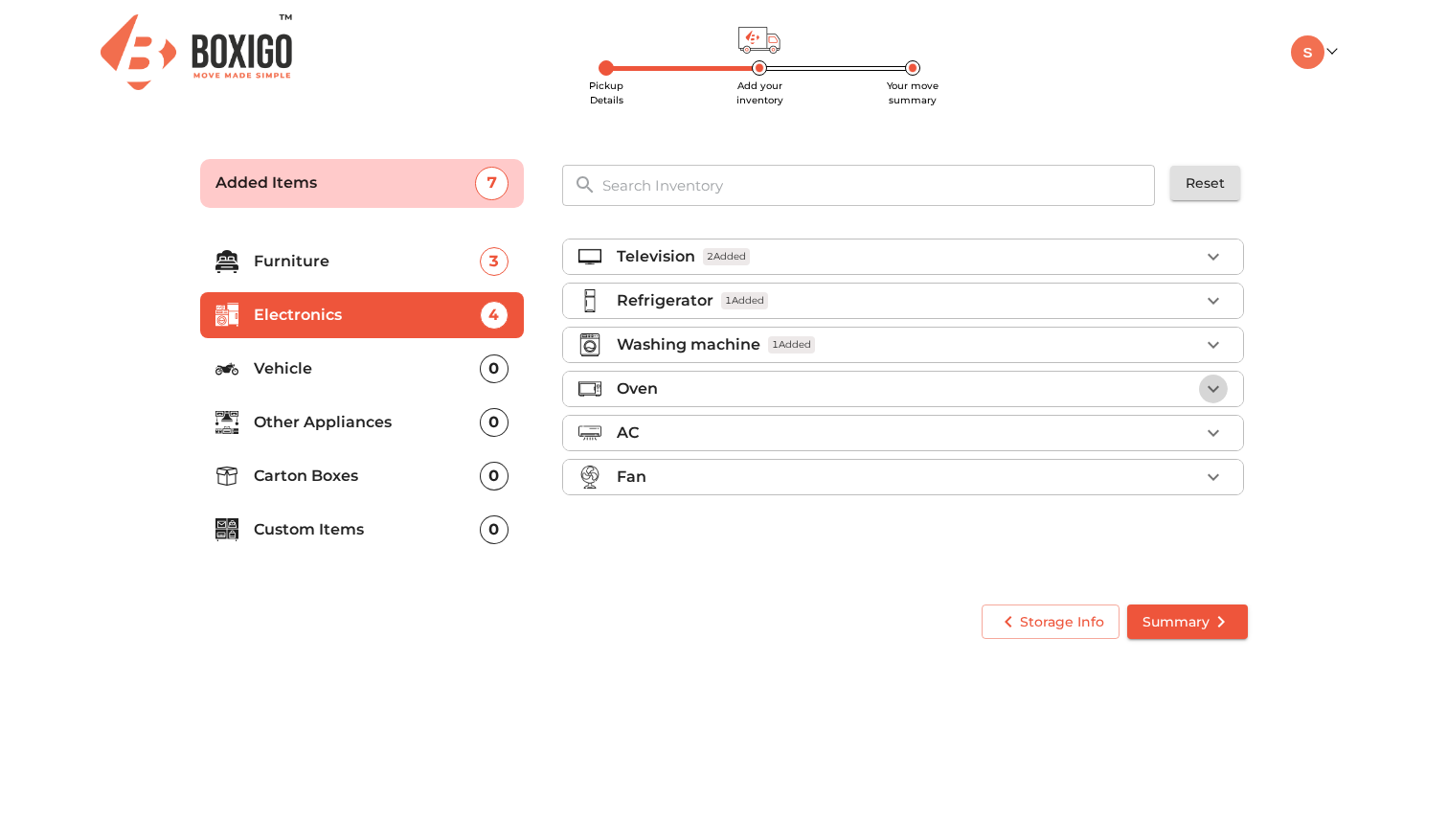
click at [1212, 382] on icon "button" at bounding box center [1213, 388] width 23 height 23
click at [1173, 468] on button "Add" at bounding box center [1197, 472] width 61 height 30
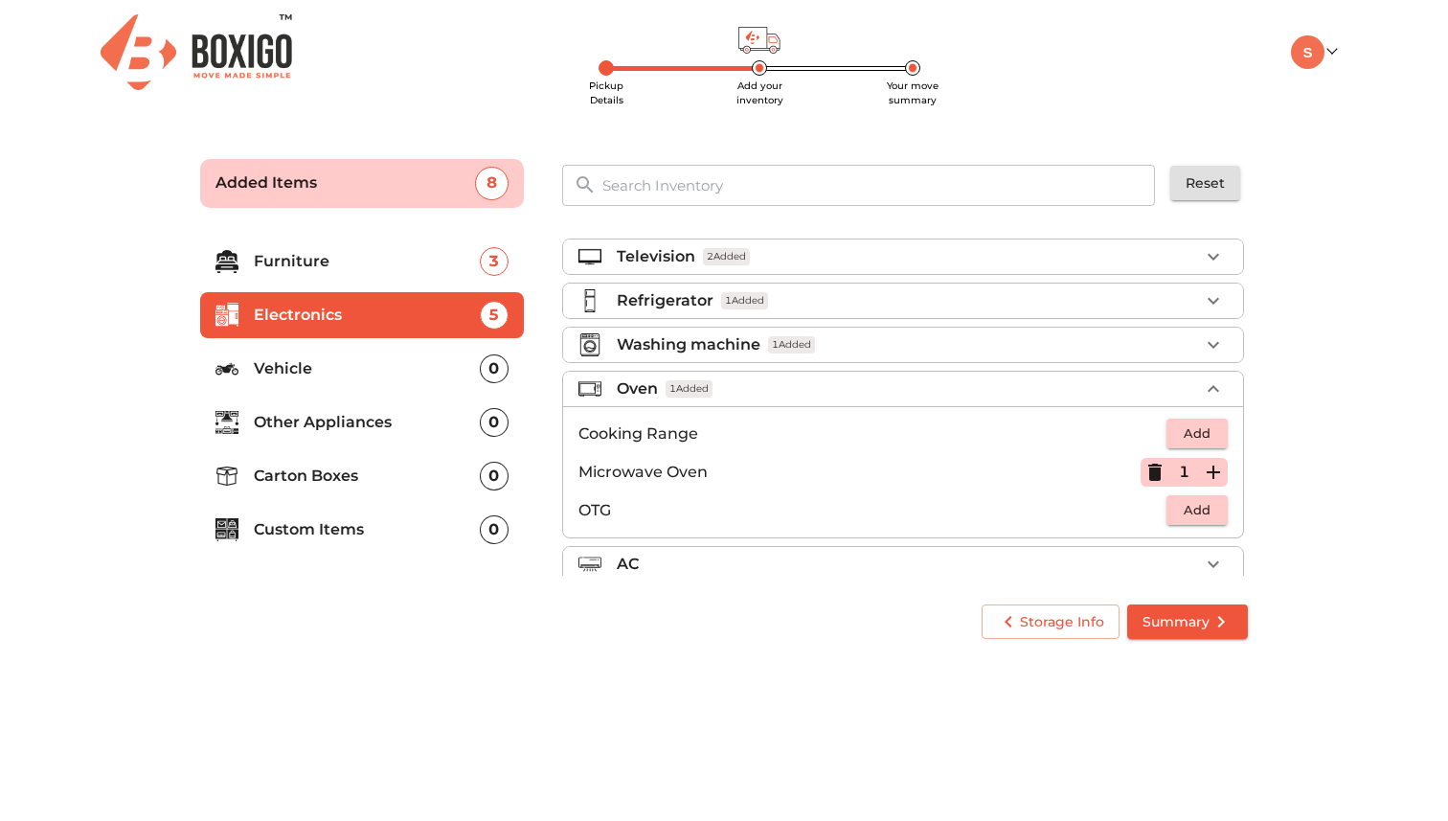
click at [1217, 389] on icon "button" at bounding box center [1213, 388] width 23 height 23
click at [1212, 427] on icon "button" at bounding box center [1213, 432] width 23 height 23
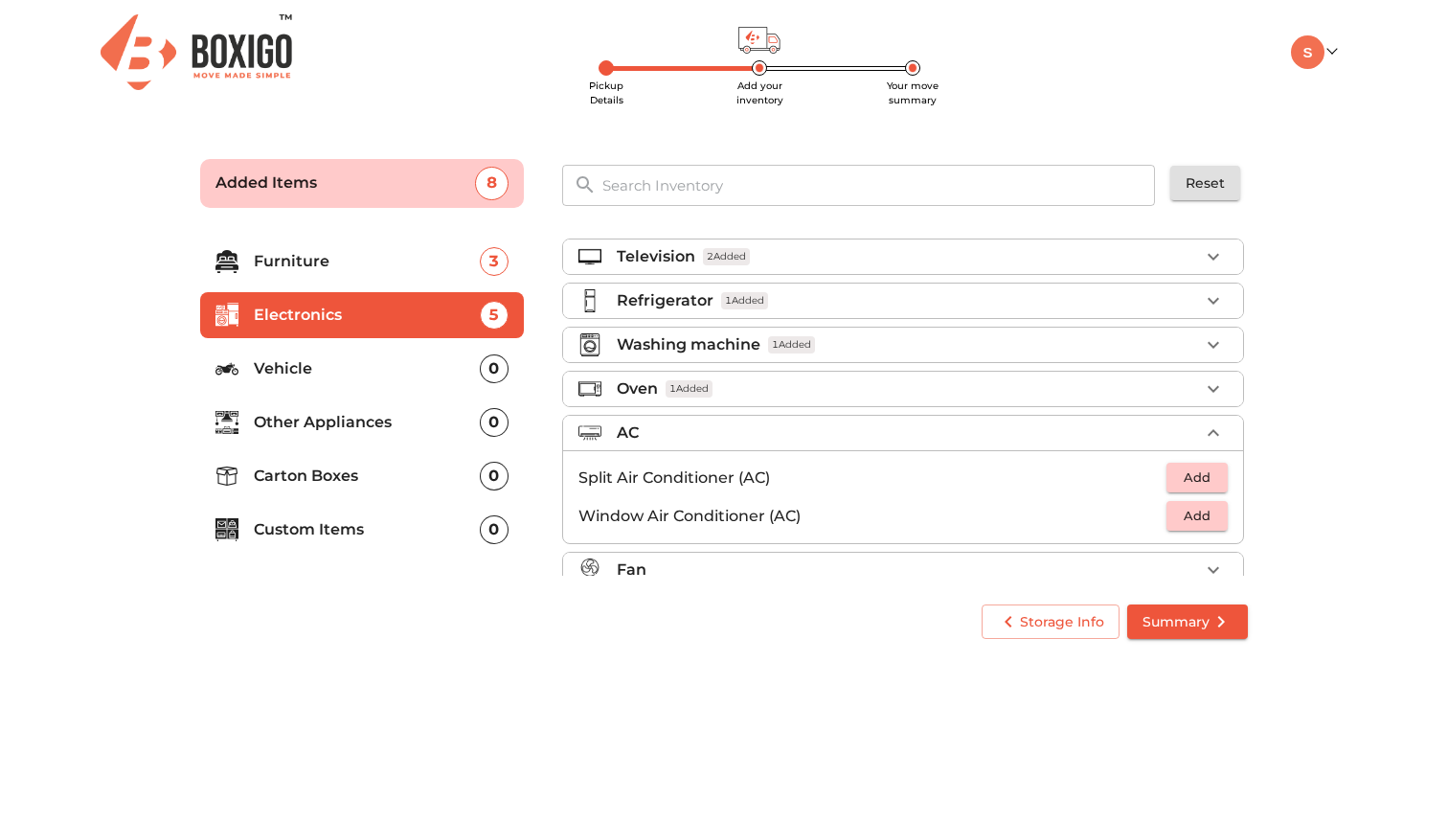
click at [1213, 470] on span "Add" at bounding box center [1197, 477] width 42 height 22
click at [1214, 433] on icon "button" at bounding box center [1213, 432] width 23 height 23
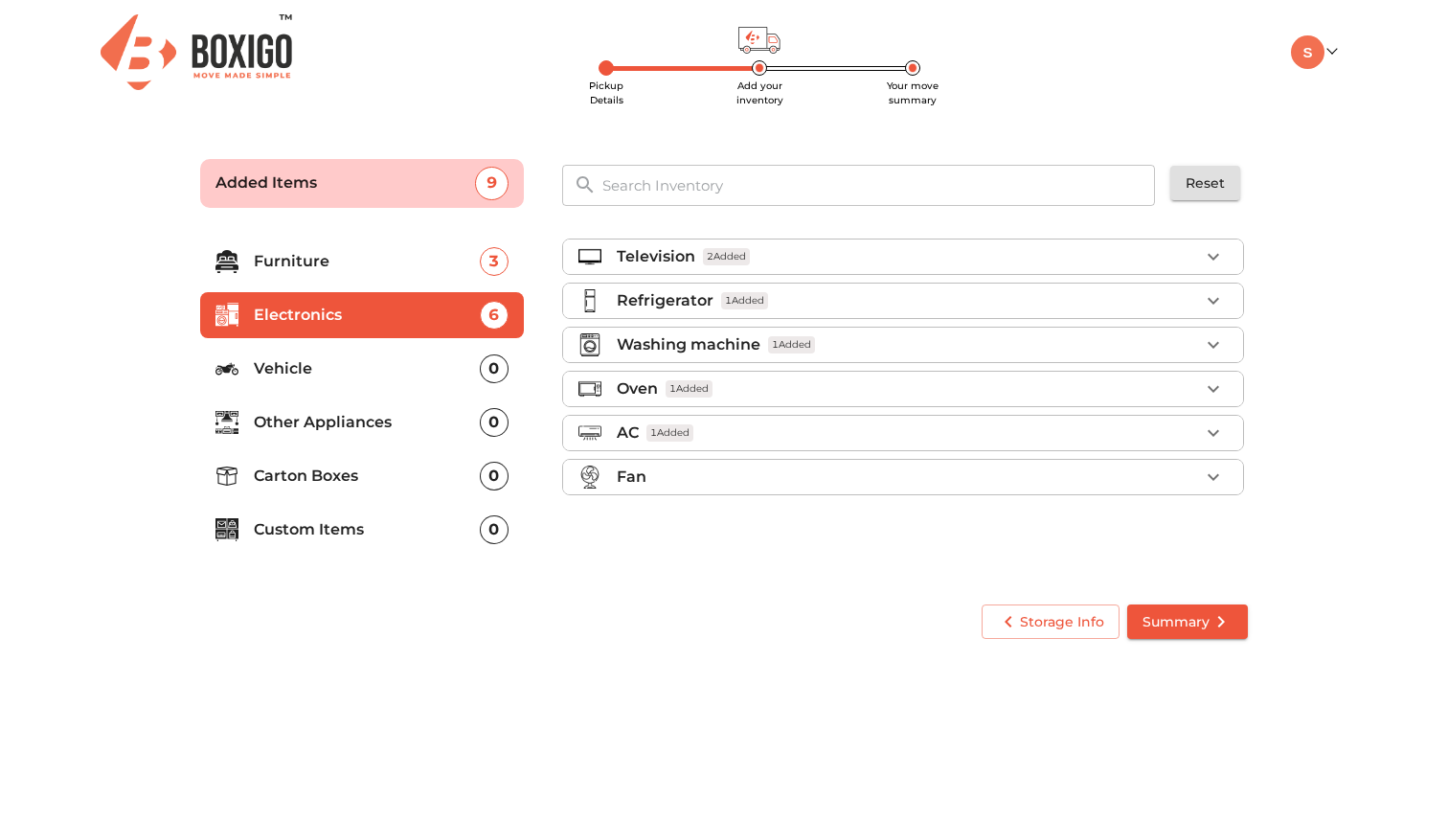
click at [1222, 474] on icon "button" at bounding box center [1213, 476] width 23 height 23
click at [328, 370] on p "Vehicle" at bounding box center [367, 368] width 226 height 23
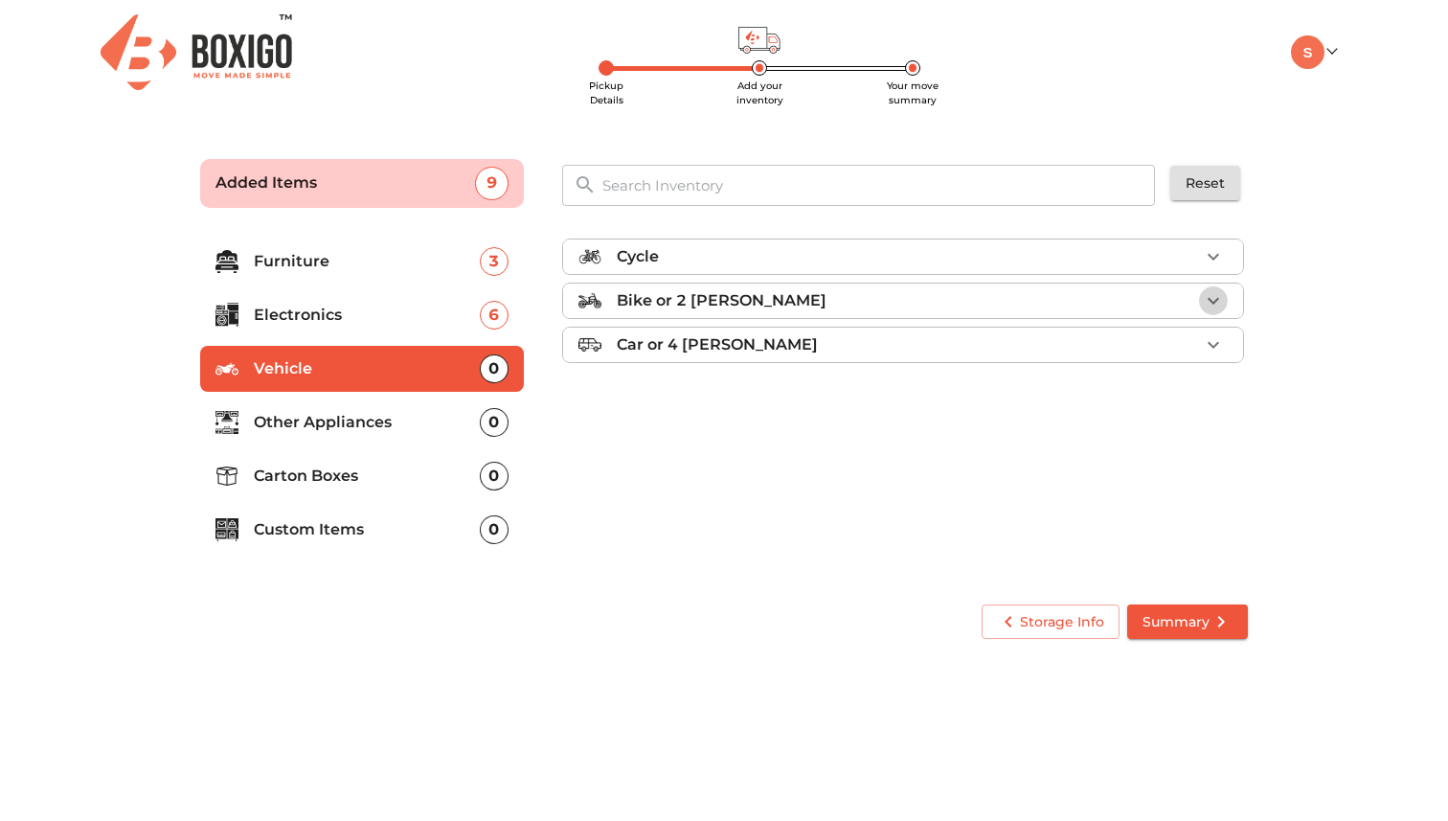
click at [1205, 289] on icon "button" at bounding box center [1213, 300] width 23 height 23
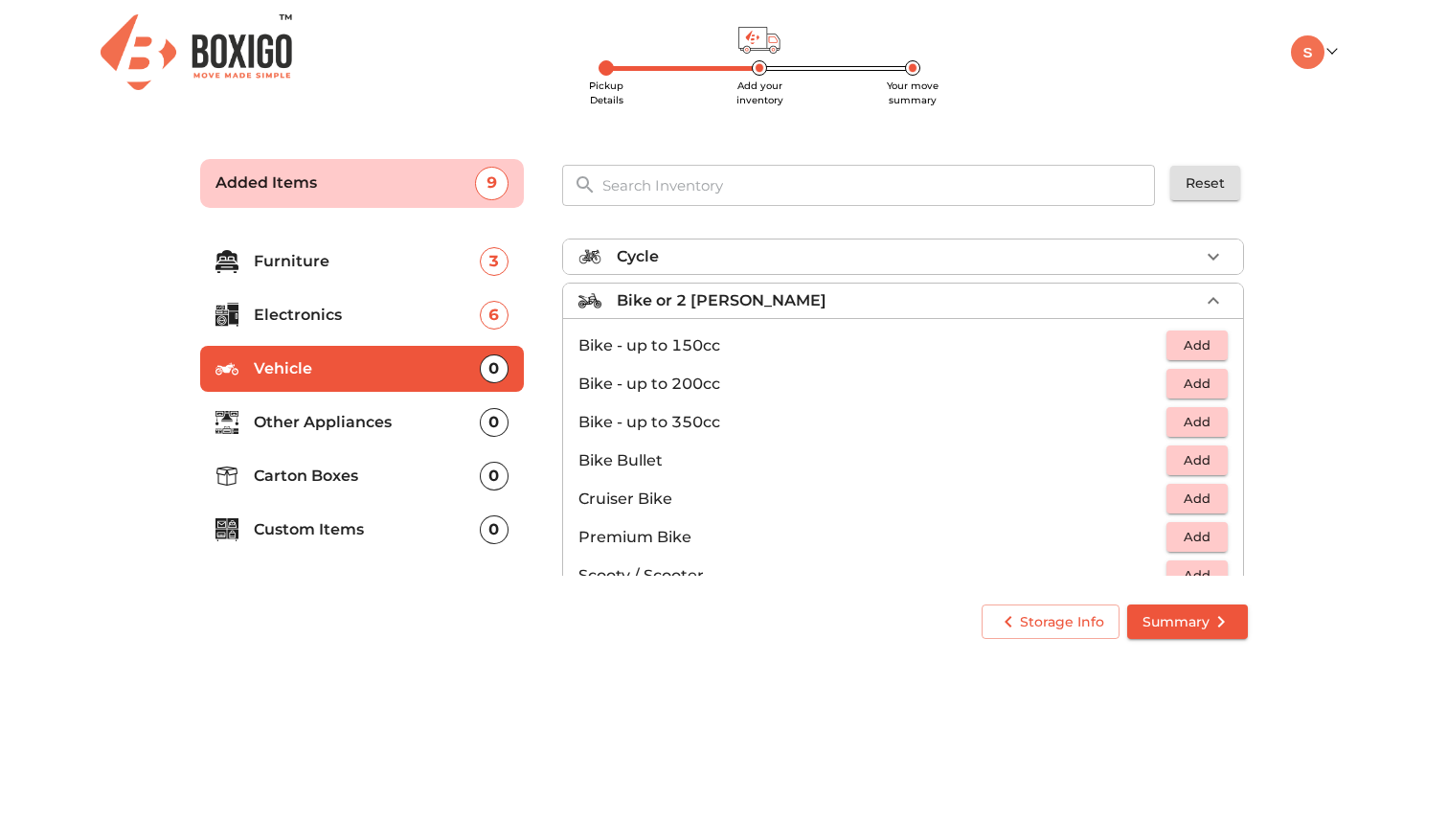
click at [1202, 380] on span "Add" at bounding box center [1197, 384] width 42 height 22
click at [1212, 302] on icon "button" at bounding box center [1213, 300] width 23 height 23
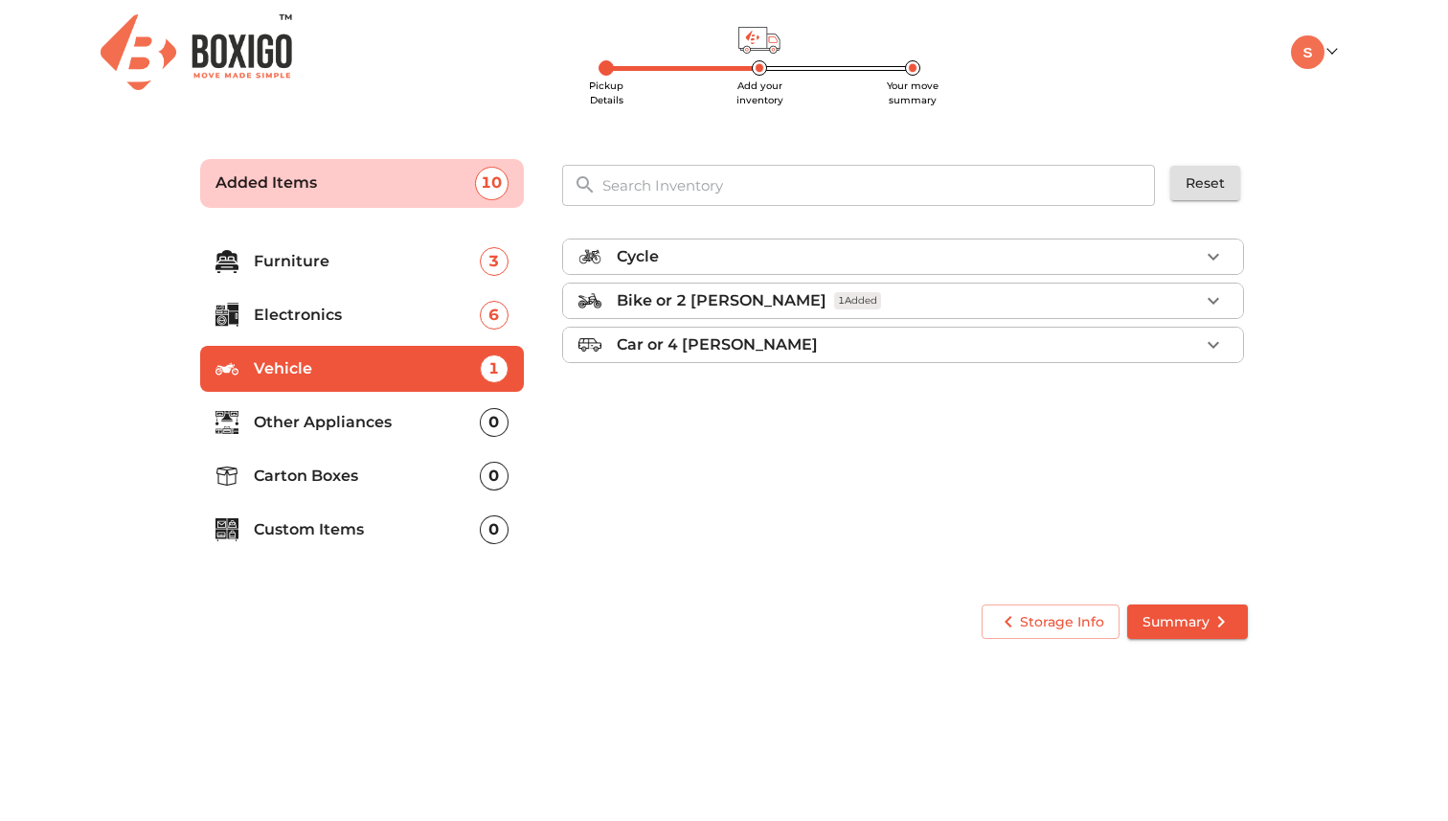
click at [1205, 341] on icon "button" at bounding box center [1213, 344] width 23 height 23
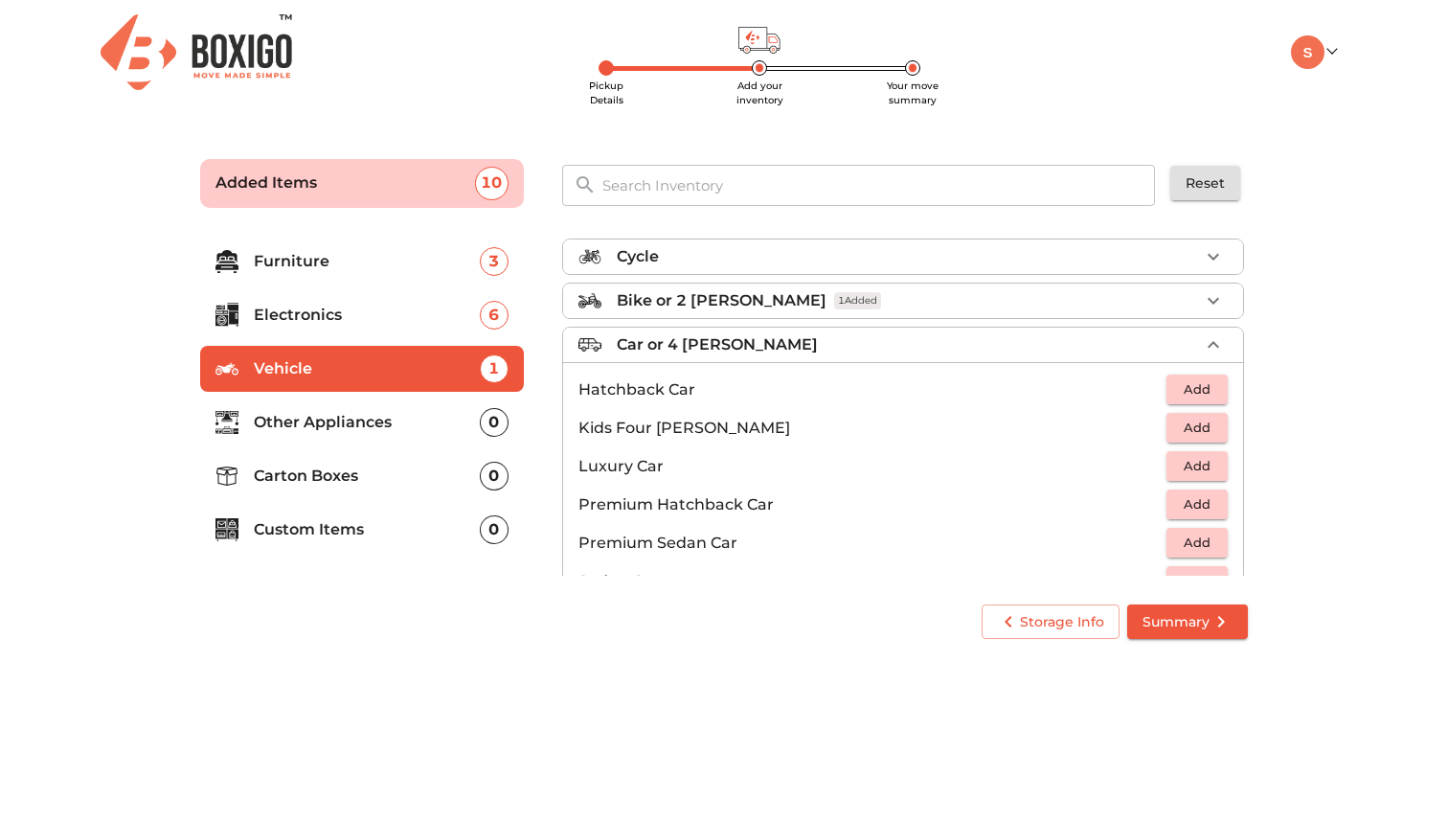
click at [1205, 341] on icon "button" at bounding box center [1213, 344] width 23 height 23
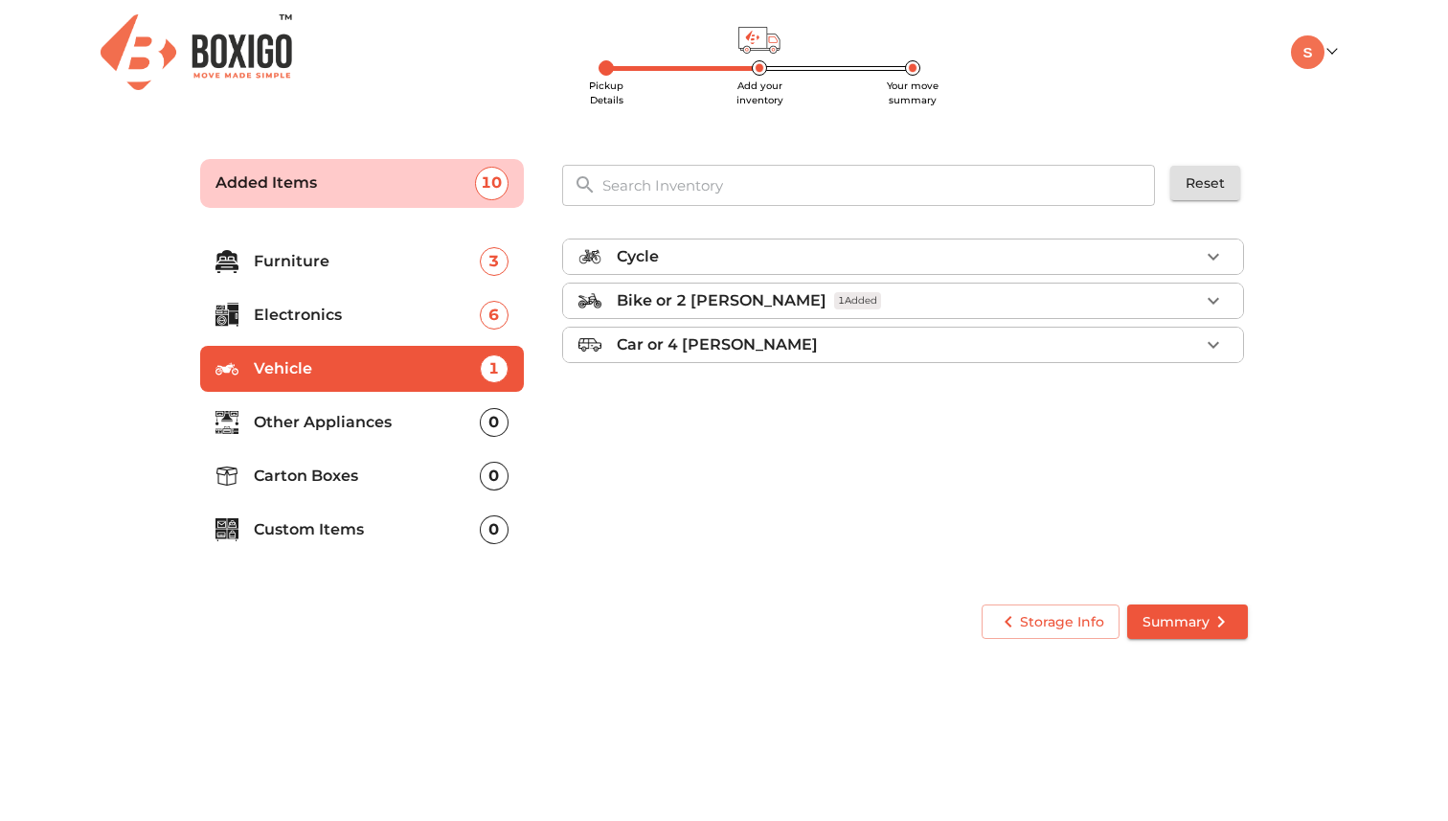
click at [419, 423] on p "Other Appliances" at bounding box center [367, 422] width 226 height 23
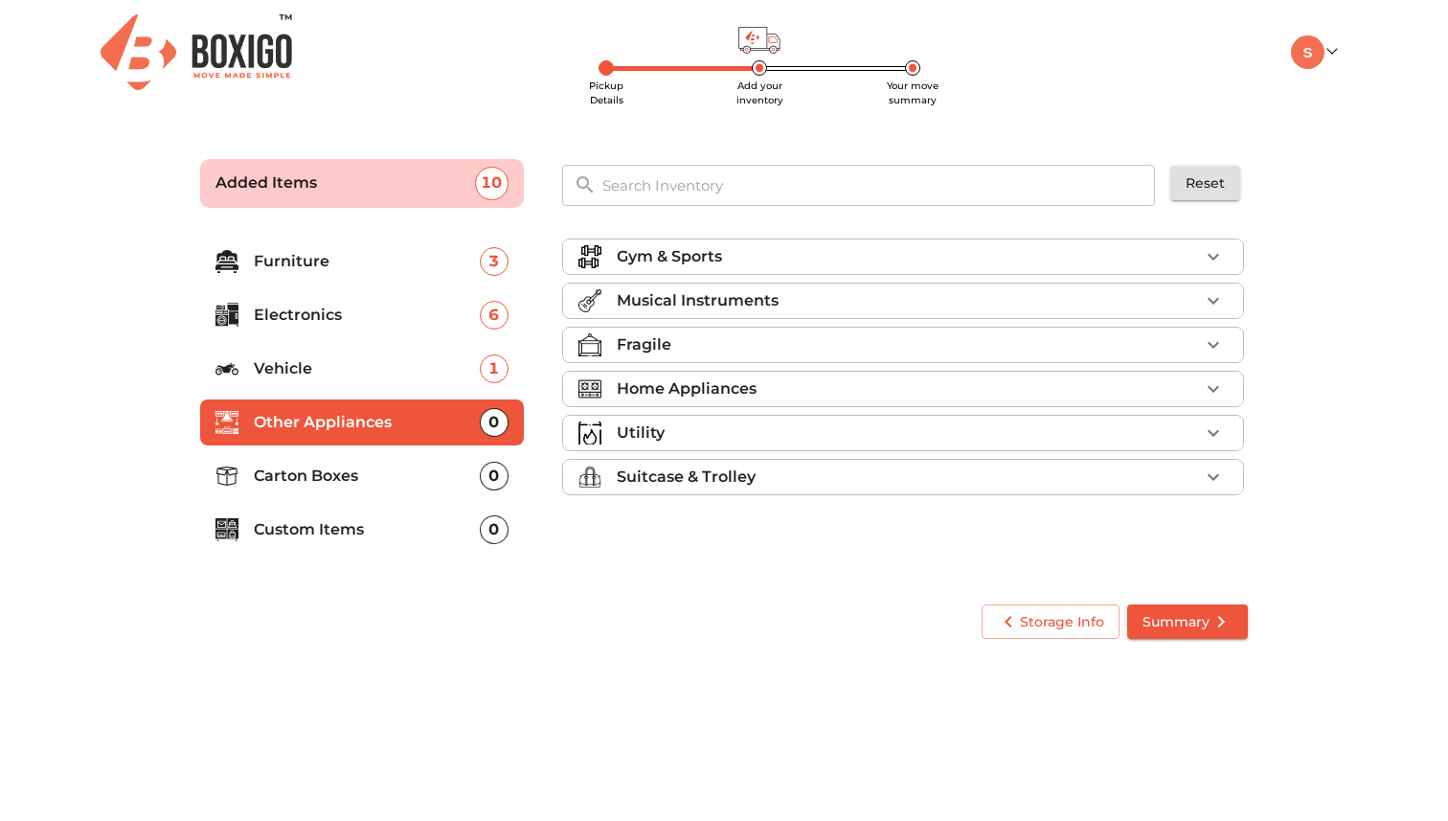
click at [940, 390] on div "Home Appliances" at bounding box center [908, 388] width 582 height 23
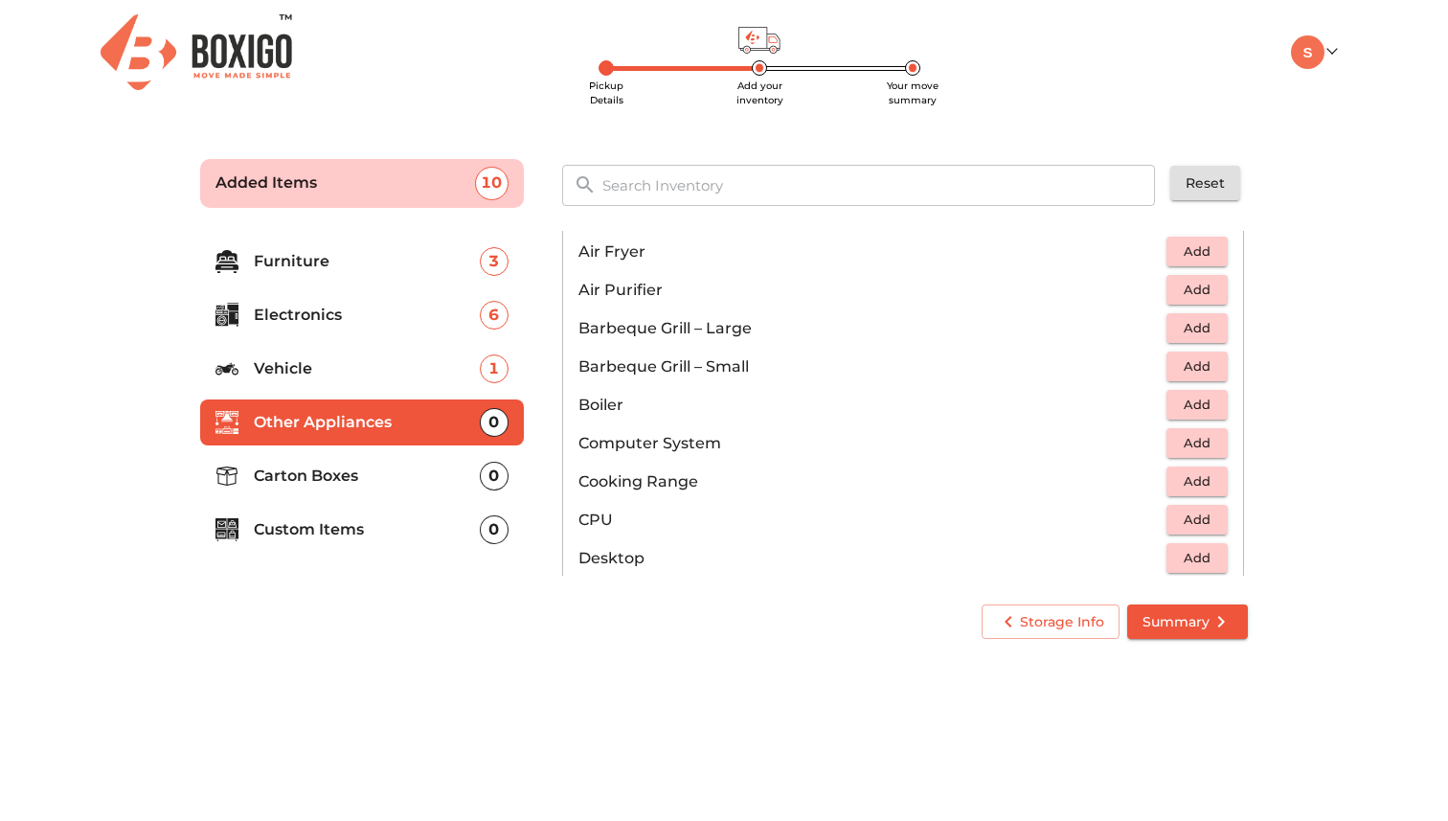
scroll to position [192, 0]
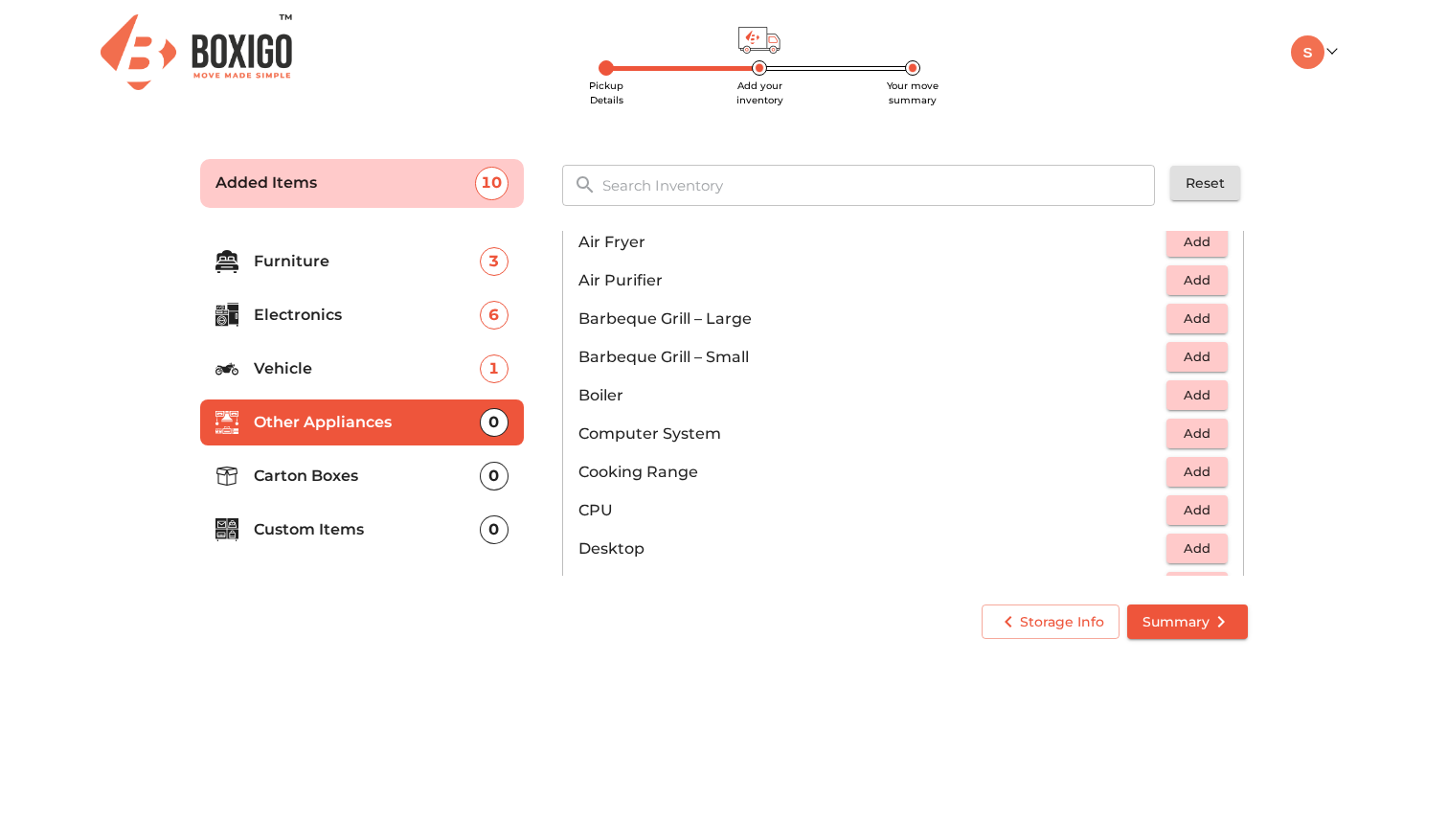
click at [1180, 435] on span "Add" at bounding box center [1197, 433] width 42 height 22
click at [1181, 470] on span "Add" at bounding box center [1197, 472] width 42 height 22
click at [1184, 544] on span "Add" at bounding box center [1197, 548] width 42 height 22
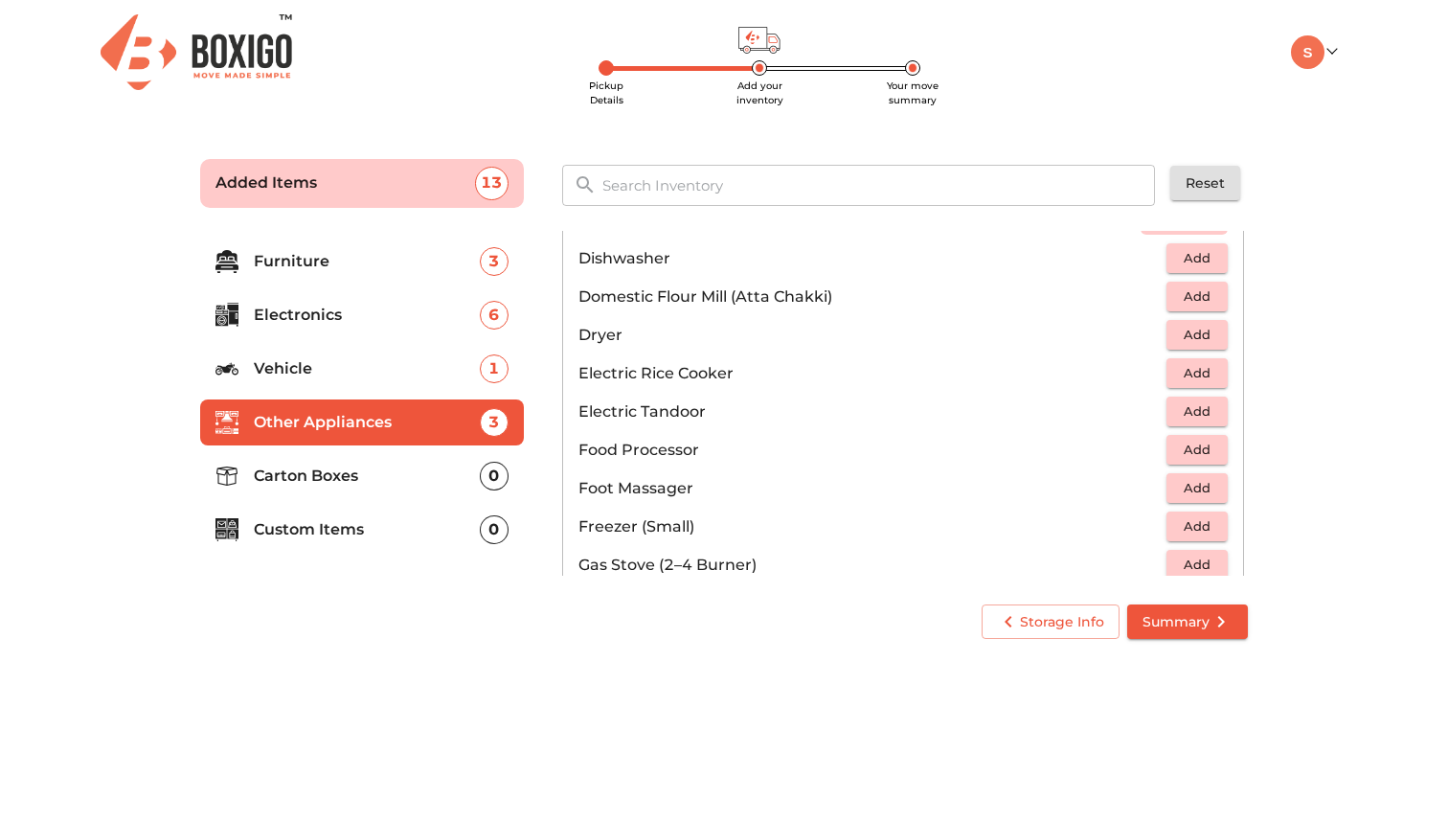
scroll to position [536, 0]
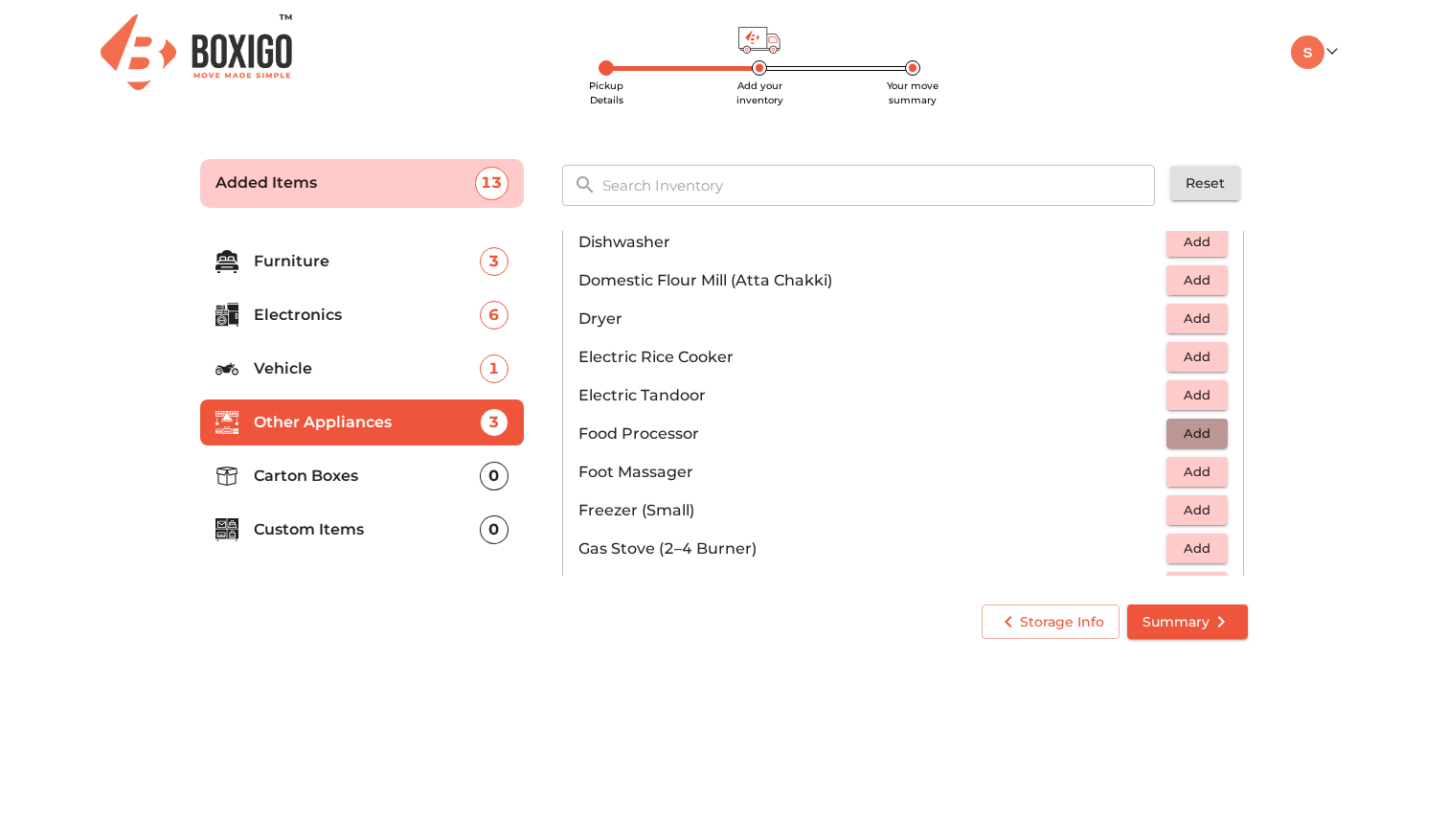
click at [1205, 442] on span "Add" at bounding box center [1197, 433] width 42 height 22
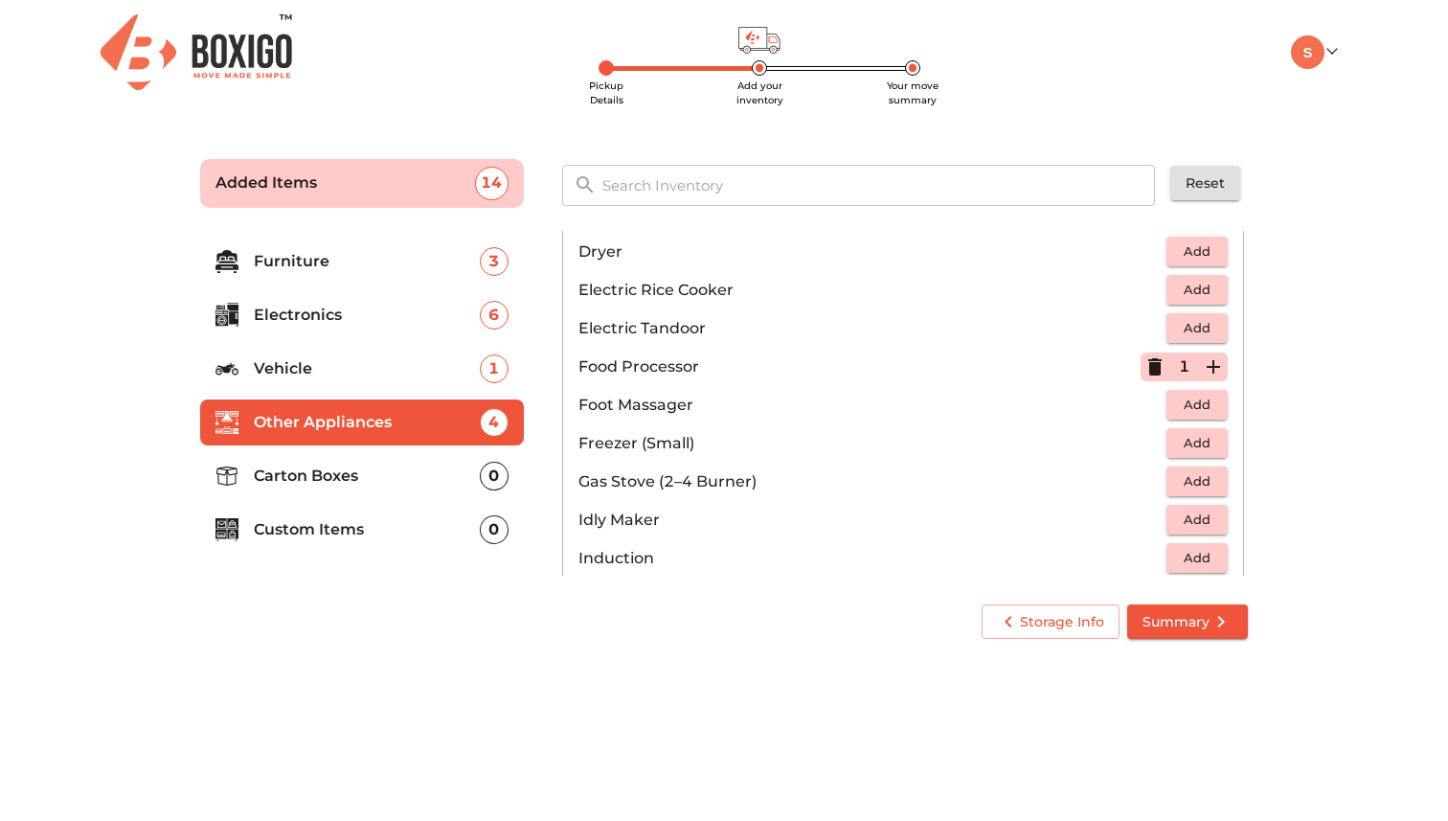
scroll to position [613, 0]
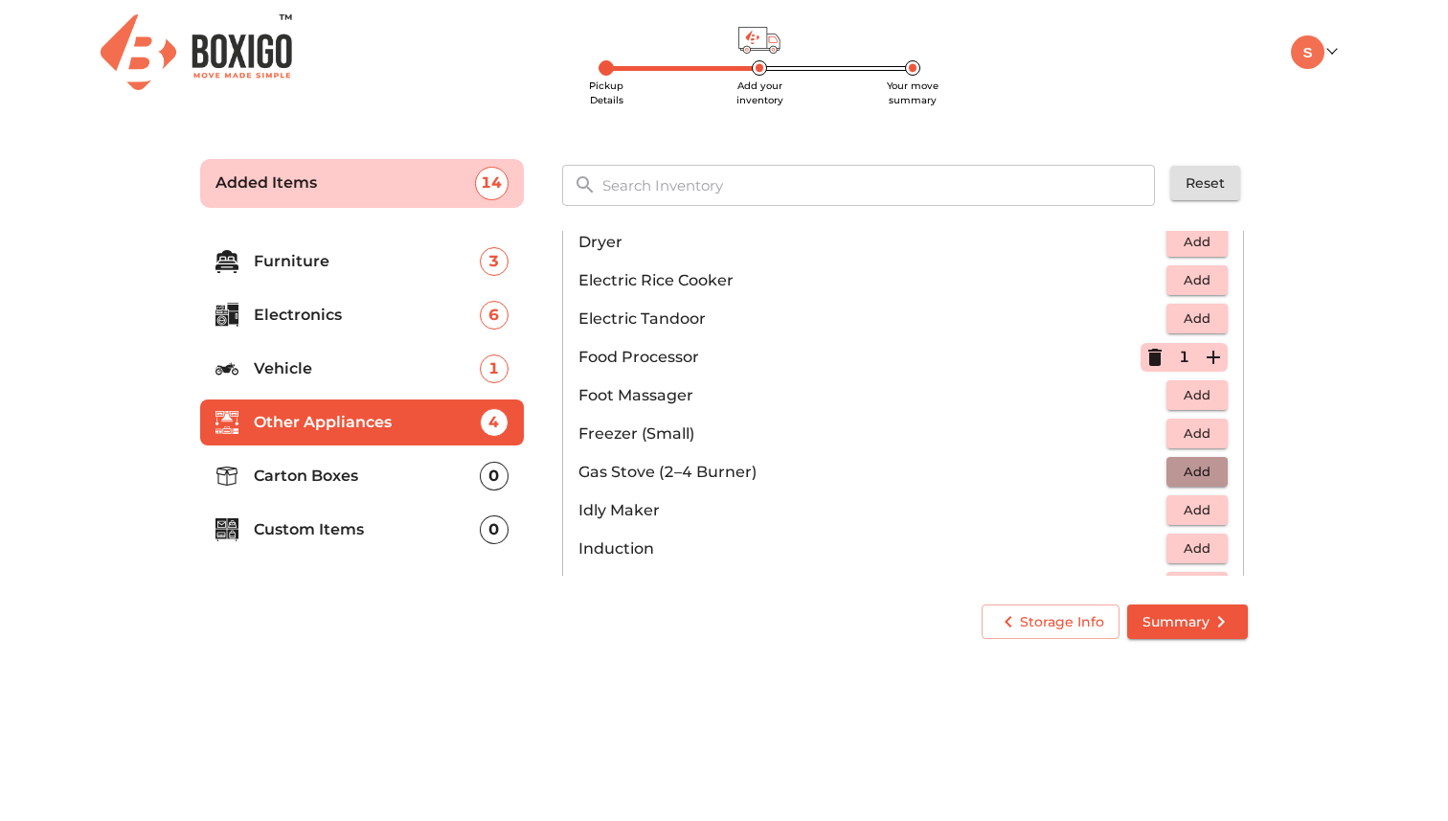
click at [1202, 480] on span "Add" at bounding box center [1197, 472] width 42 height 22
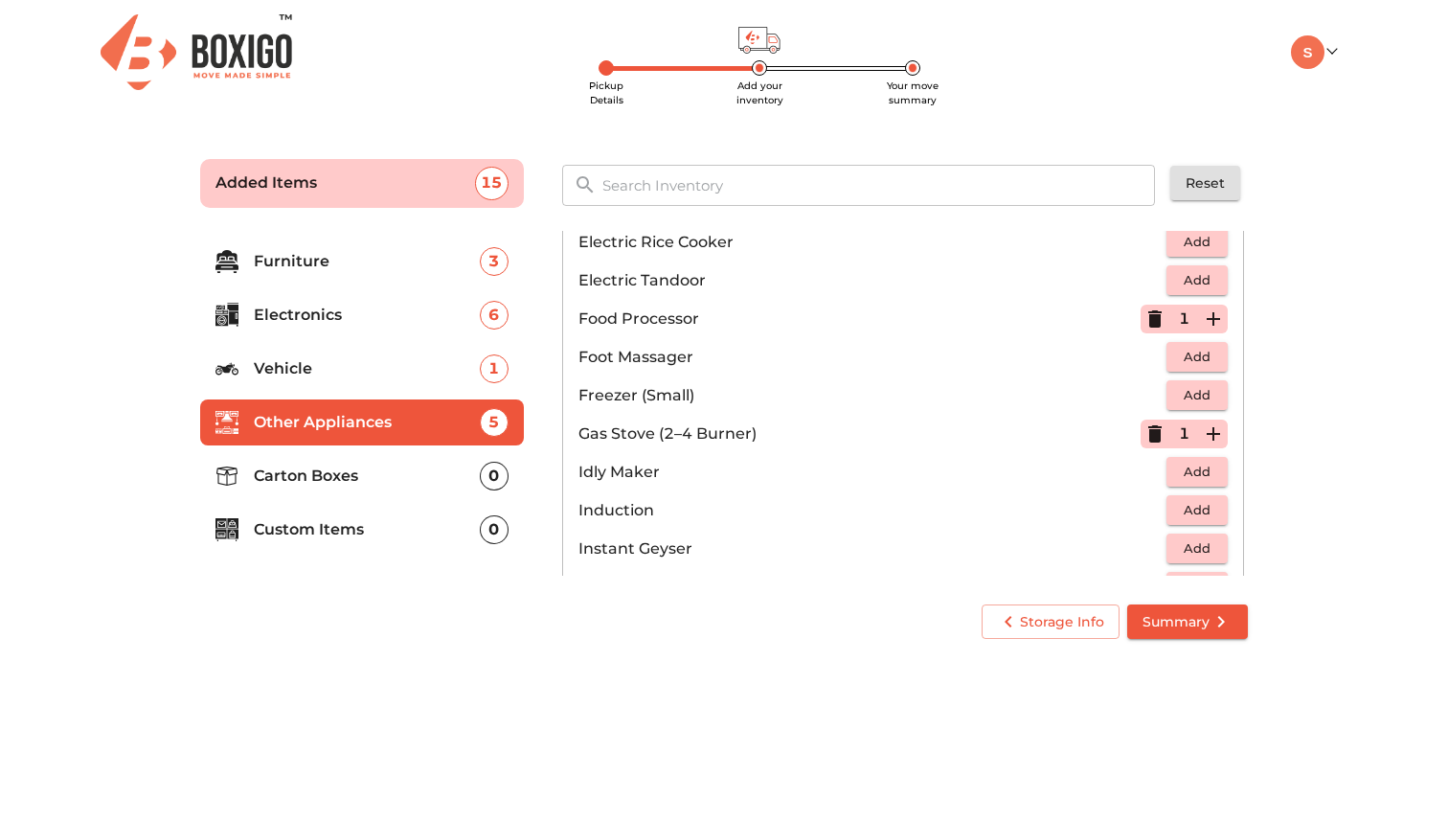
scroll to position [690, 0]
click at [1199, 433] on span "Add" at bounding box center [1197, 433] width 42 height 22
click at [1199, 456] on li "Induction Add" at bounding box center [903, 472] width 680 height 38
click at [1199, 466] on span "Add" at bounding box center [1197, 472] width 42 height 22
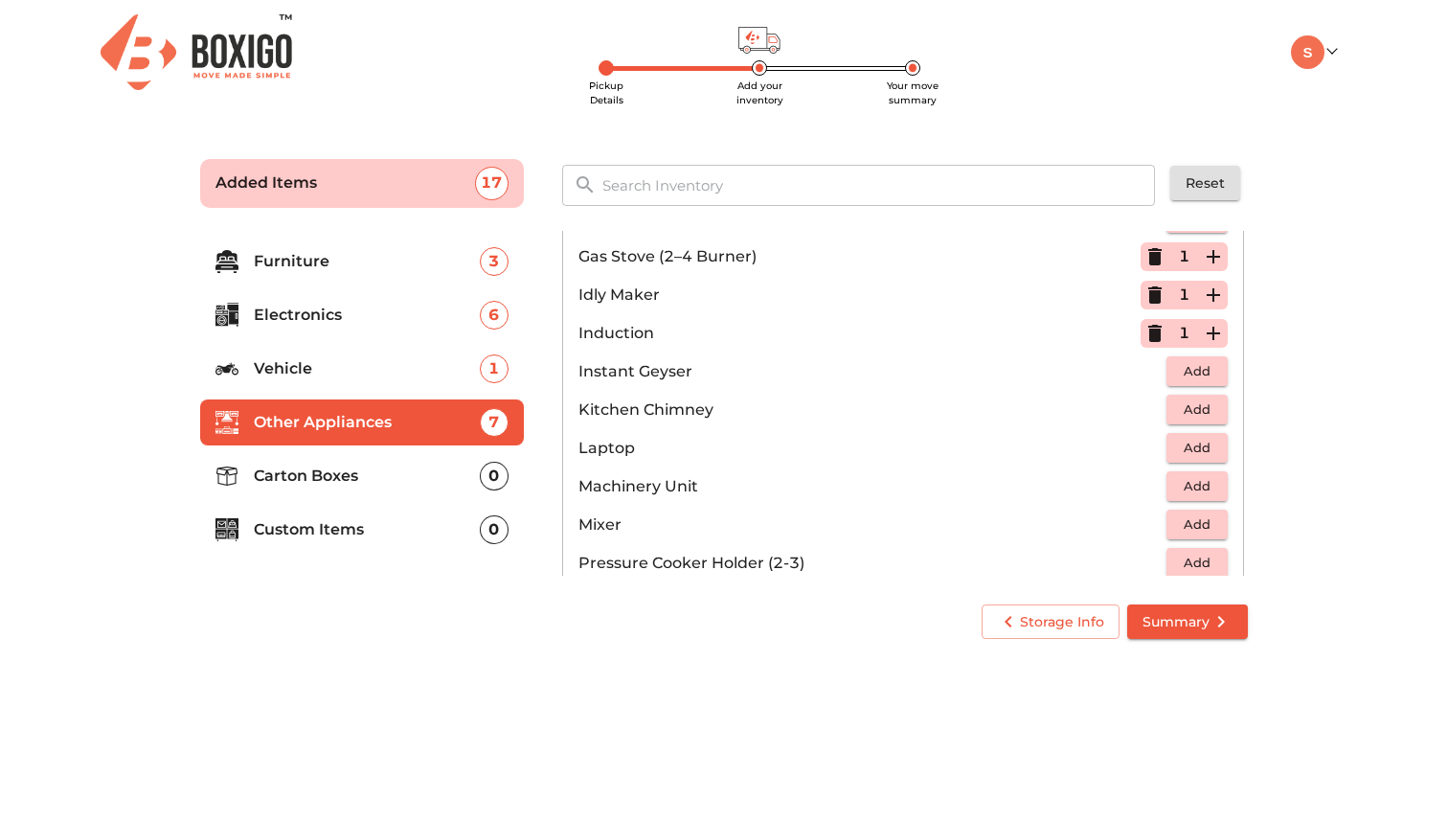
scroll to position [843, 0]
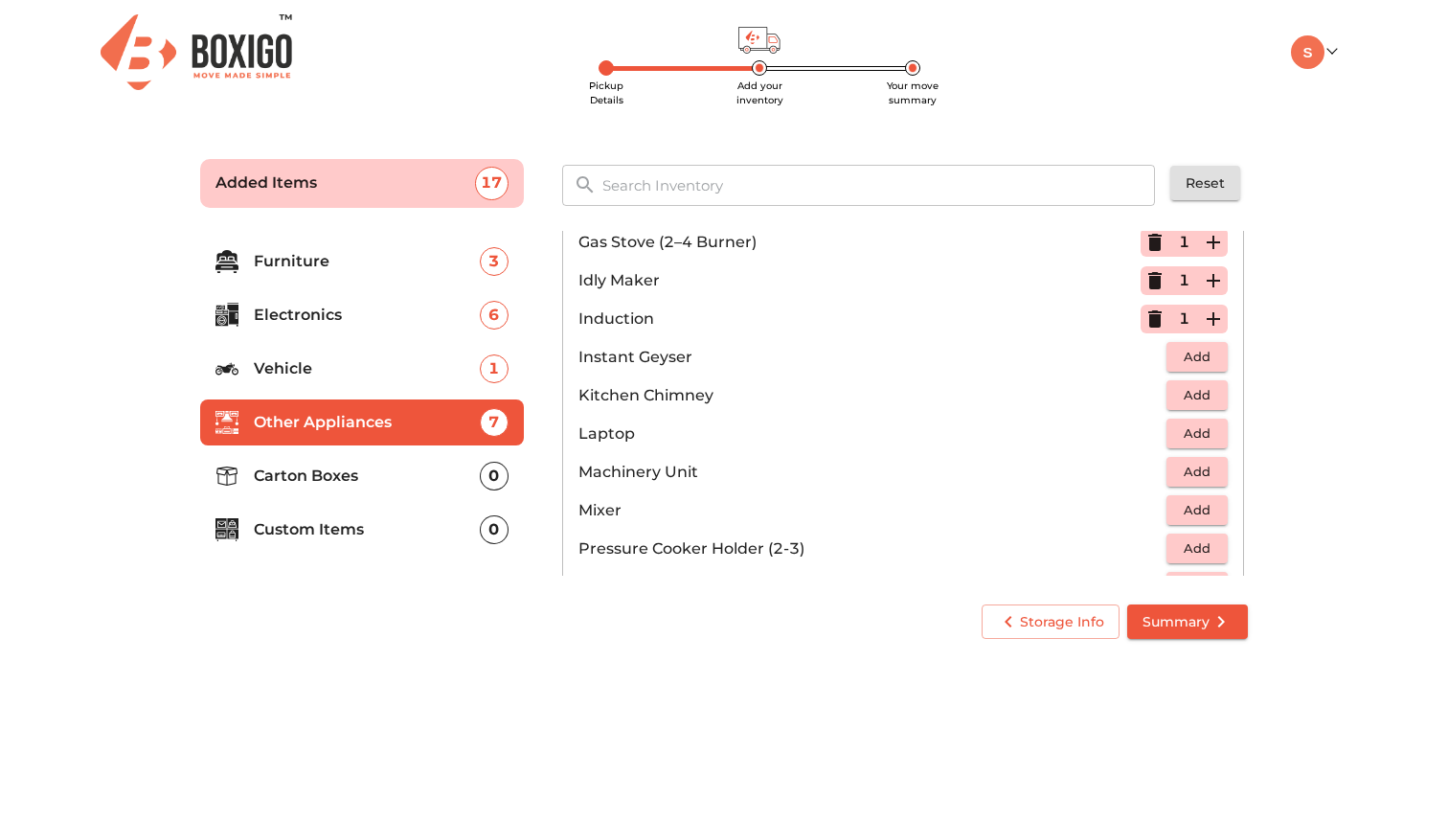
click at [1188, 511] on span "Add" at bounding box center [1197, 510] width 42 height 22
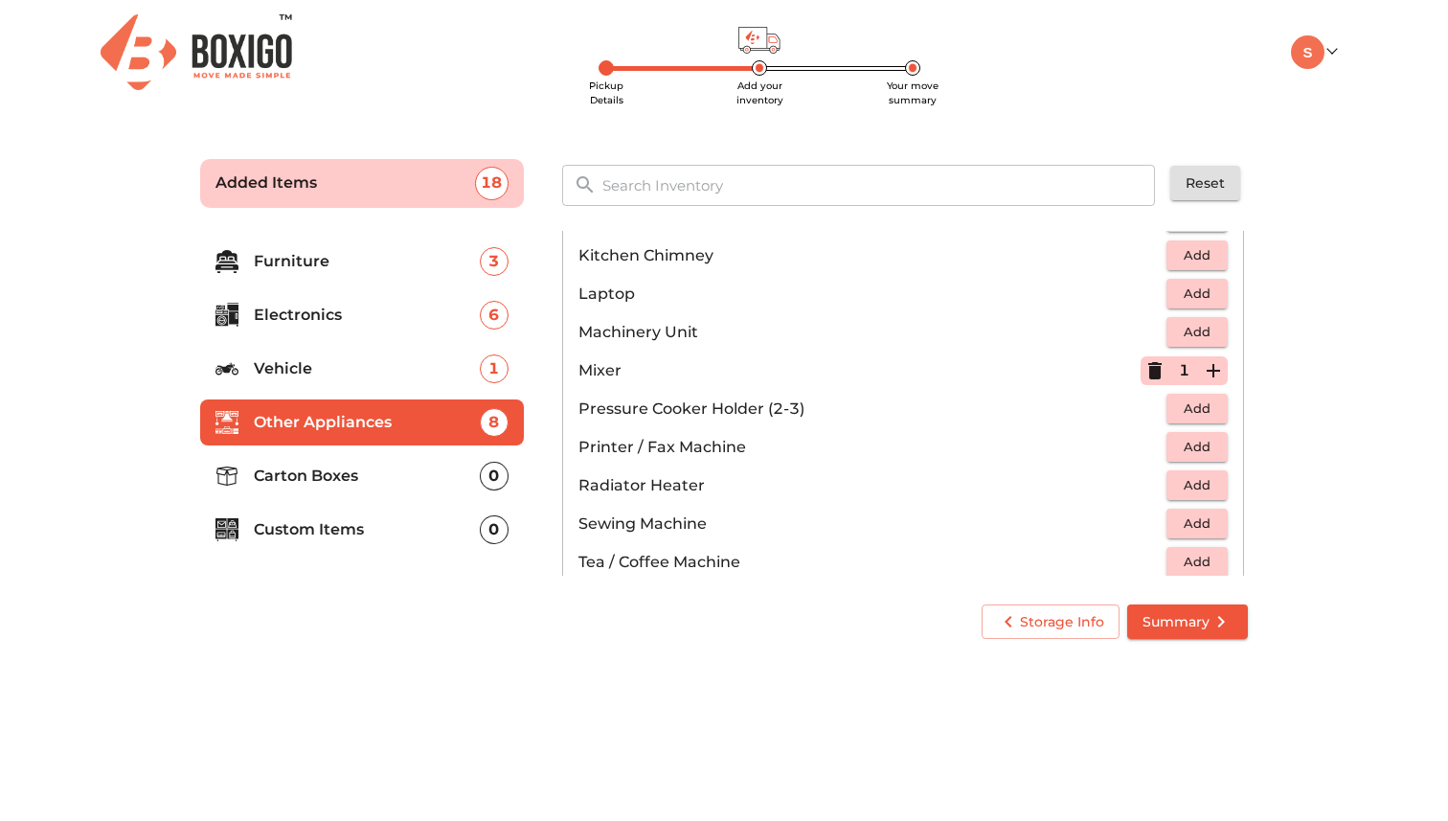
scroll to position [996, 0]
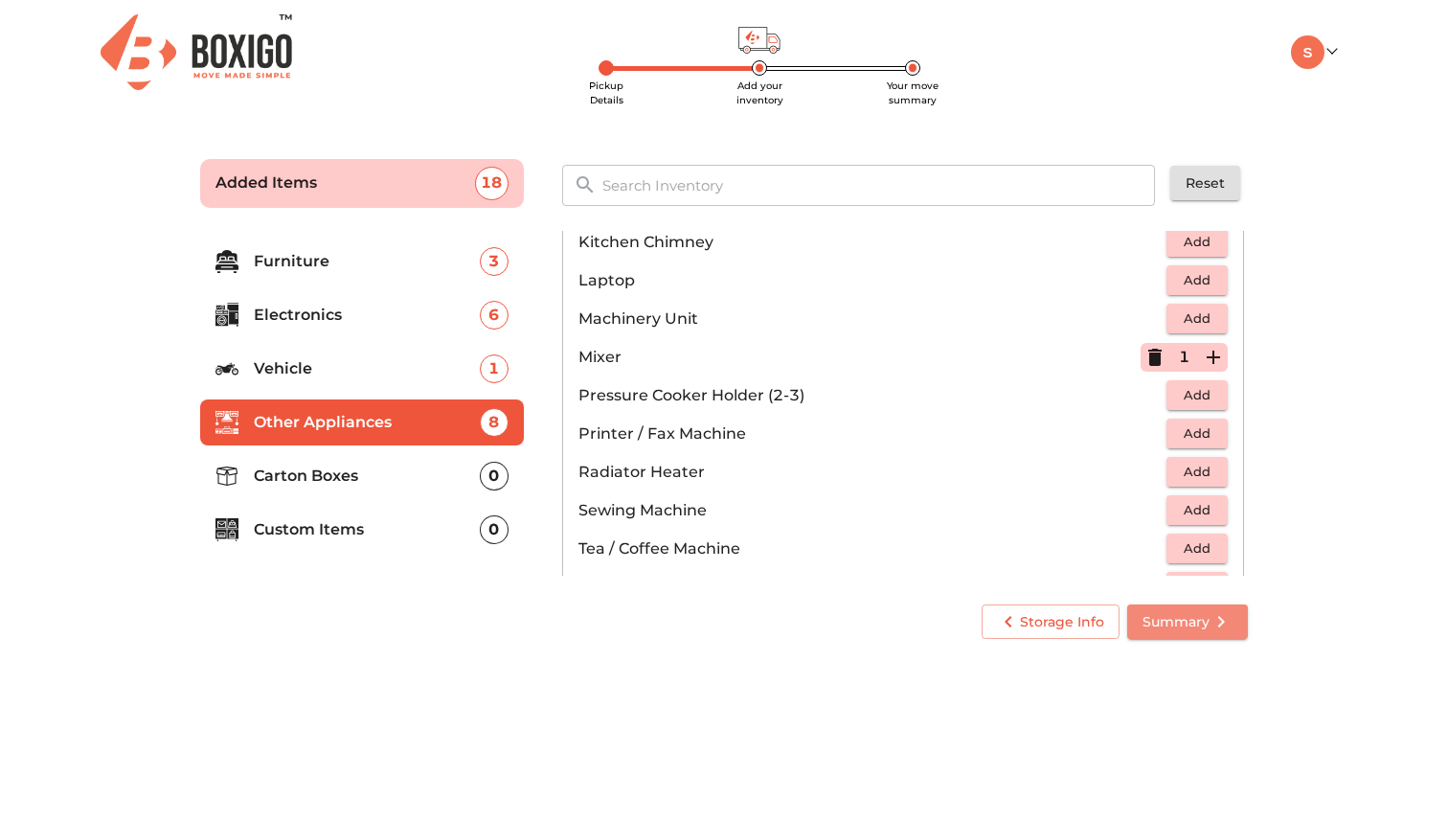
click at [1196, 621] on span "Summary" at bounding box center [1188, 622] width 90 height 24
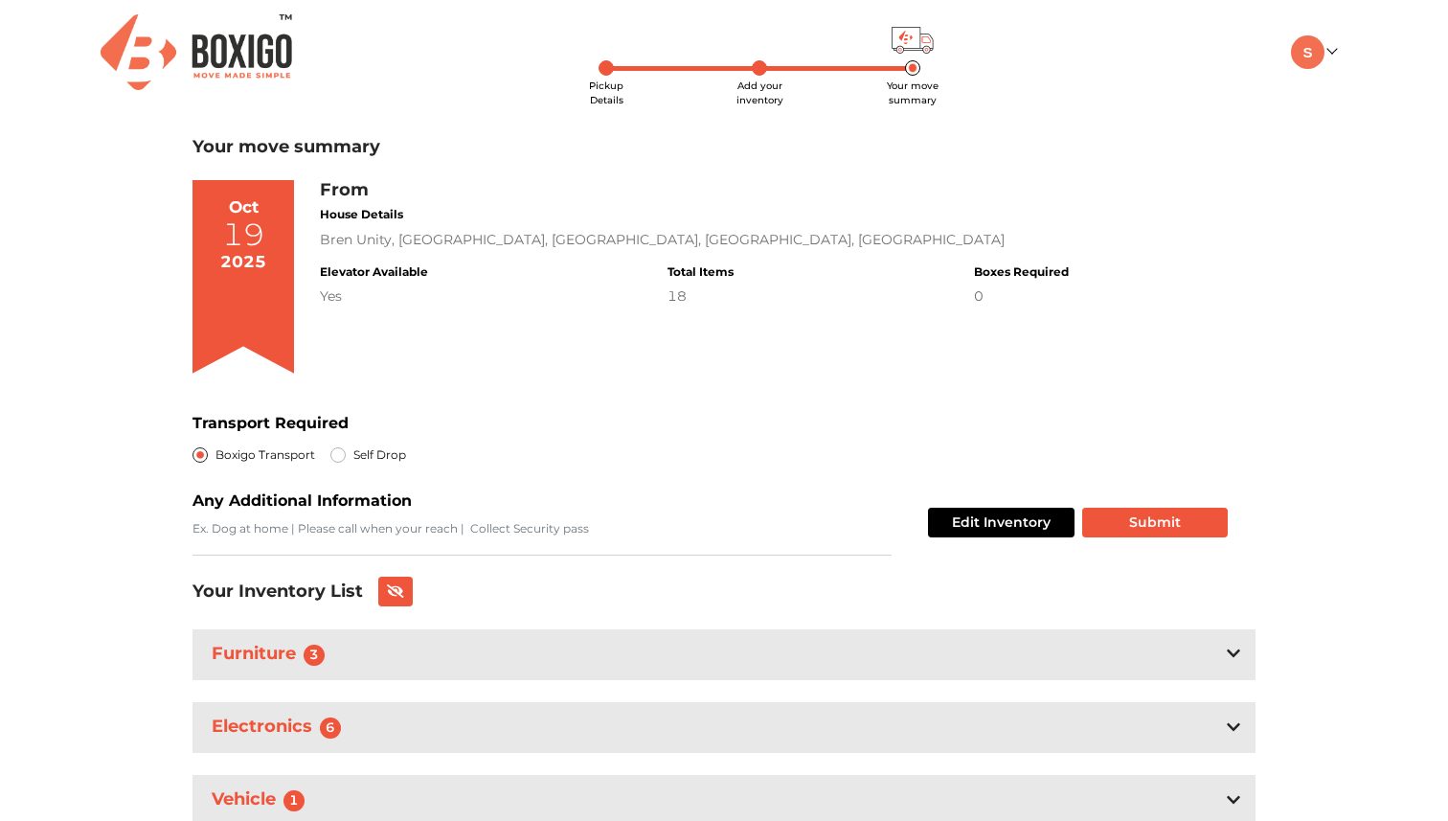
click at [1207, 418] on section "Transport Required Boxigo Transport Self Drop" at bounding box center [724, 439] width 1063 height 55
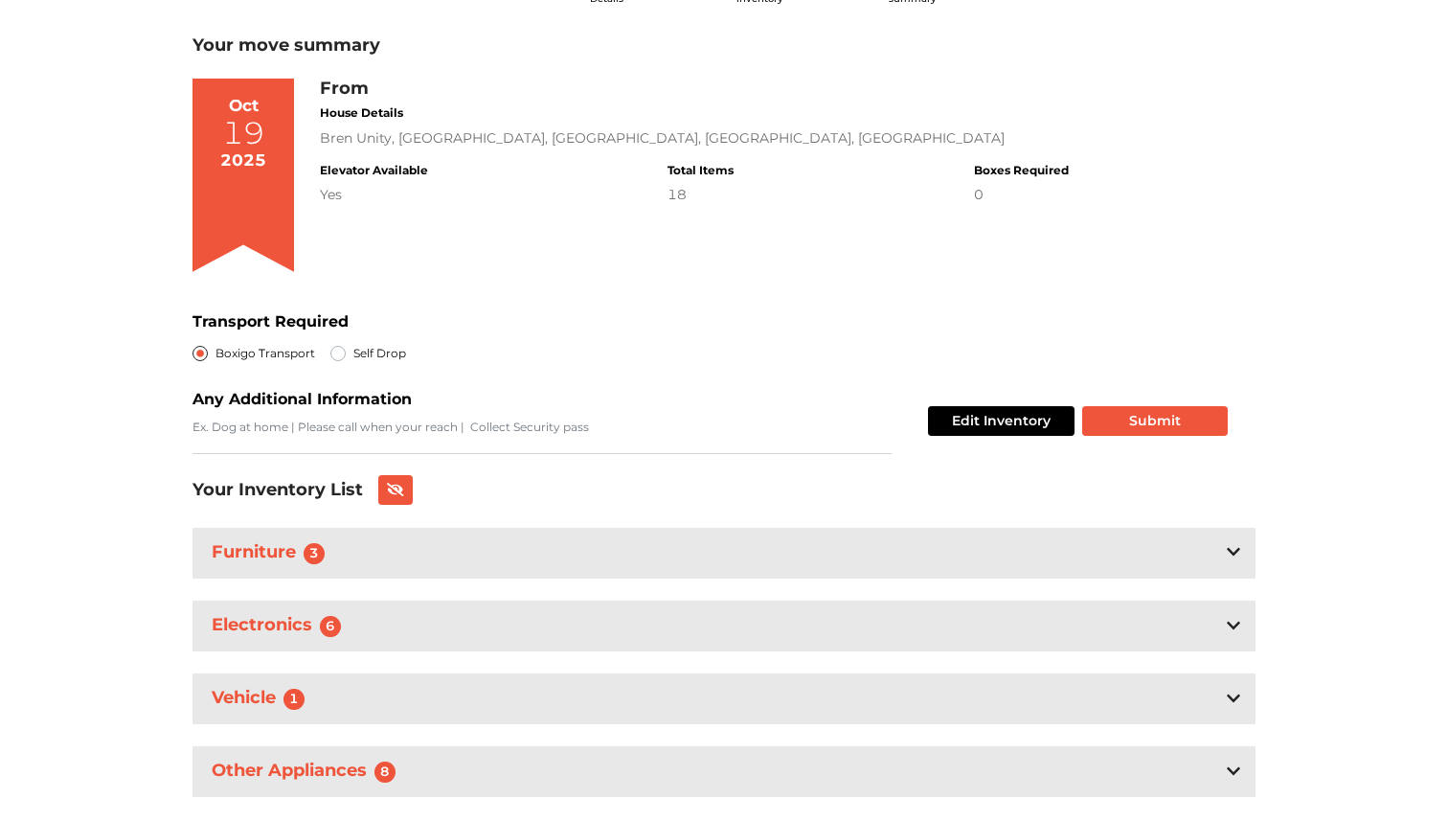
scroll to position [148, 0]
